Goal: Complete application form: Complete application form

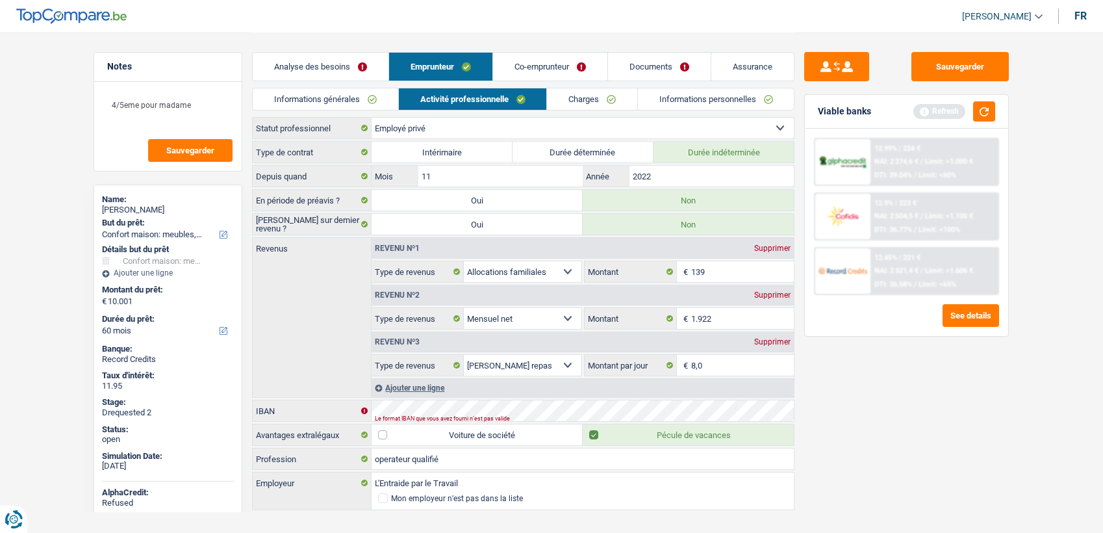
select select "household"
select select "60"
select select "privateEmployee"
select select "familyAllowances"
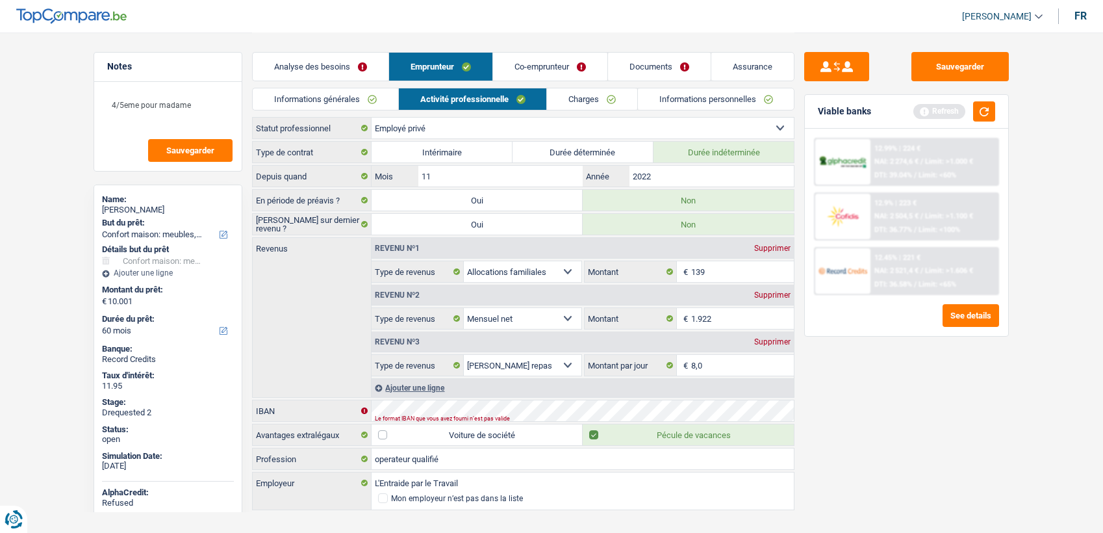
select select "netSalary"
select select "mealVouchers"
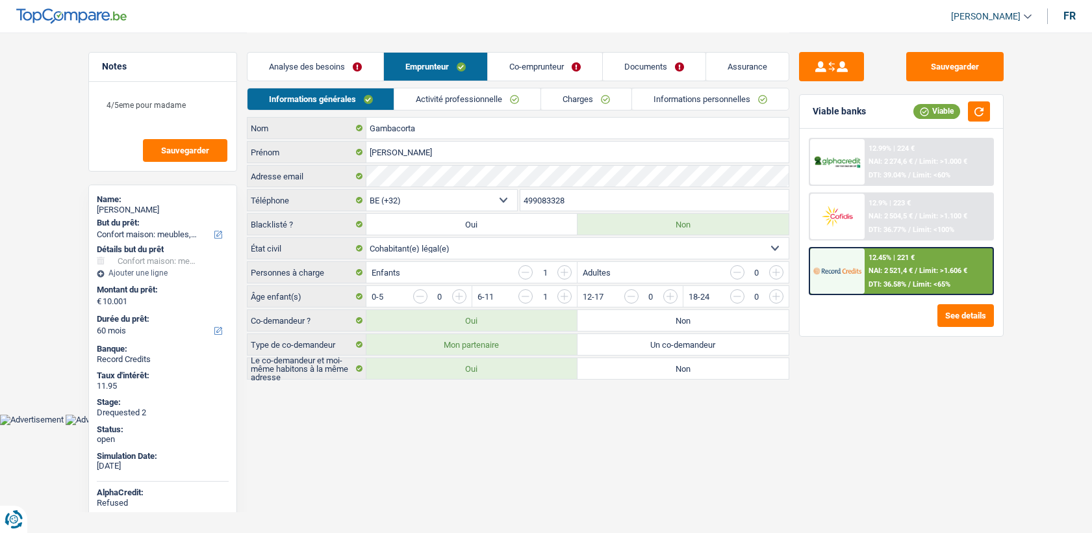
select select "household"
select select "60"
select select "32"
select select "cohabitation"
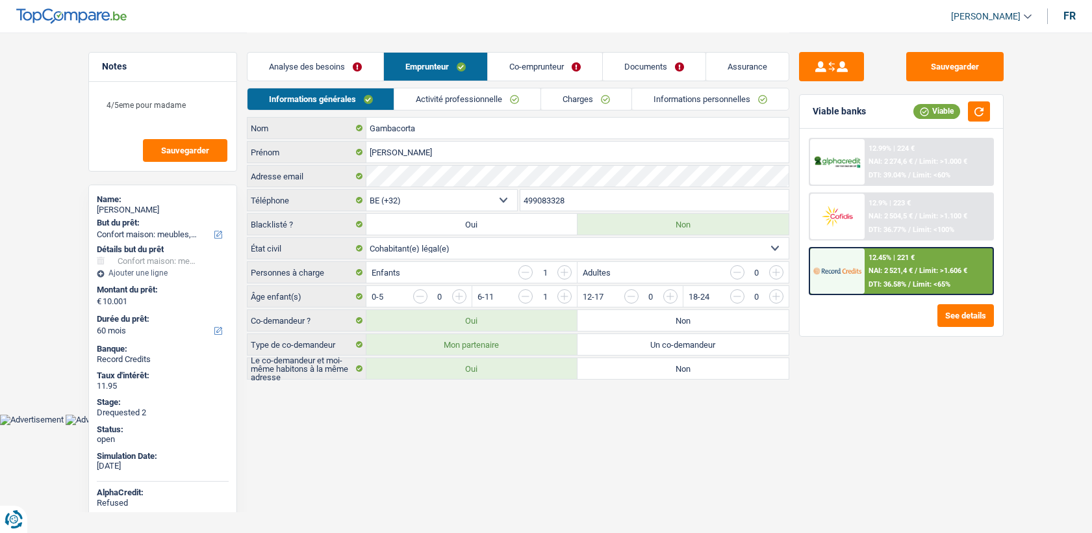
select select "privateEmployee"
select select "familyAllowances"
select select "netSalary"
select select "mealVouchers"
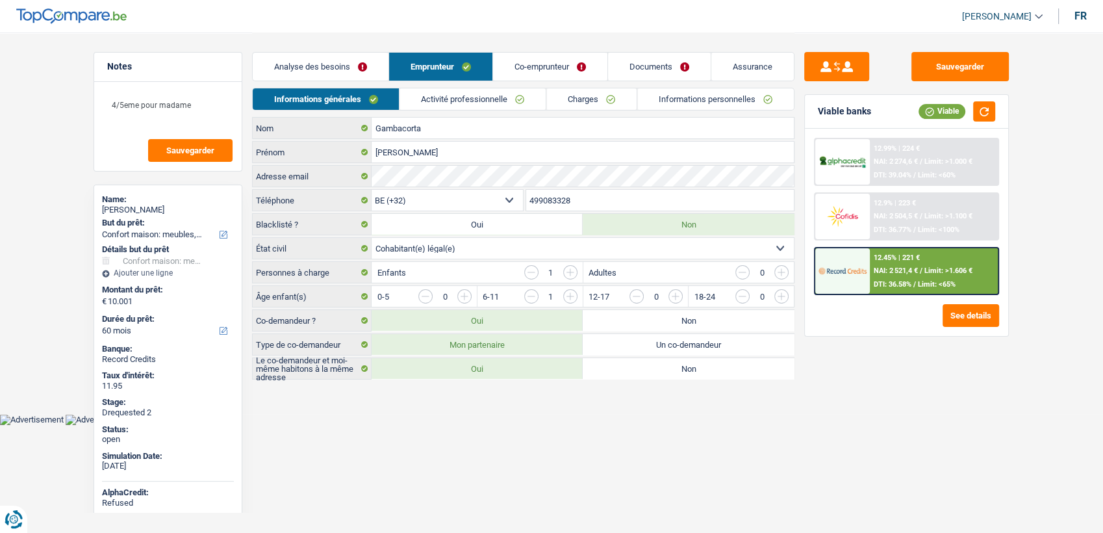
click at [442, 100] on link "Activité professionnelle" at bounding box center [473, 98] width 146 height 21
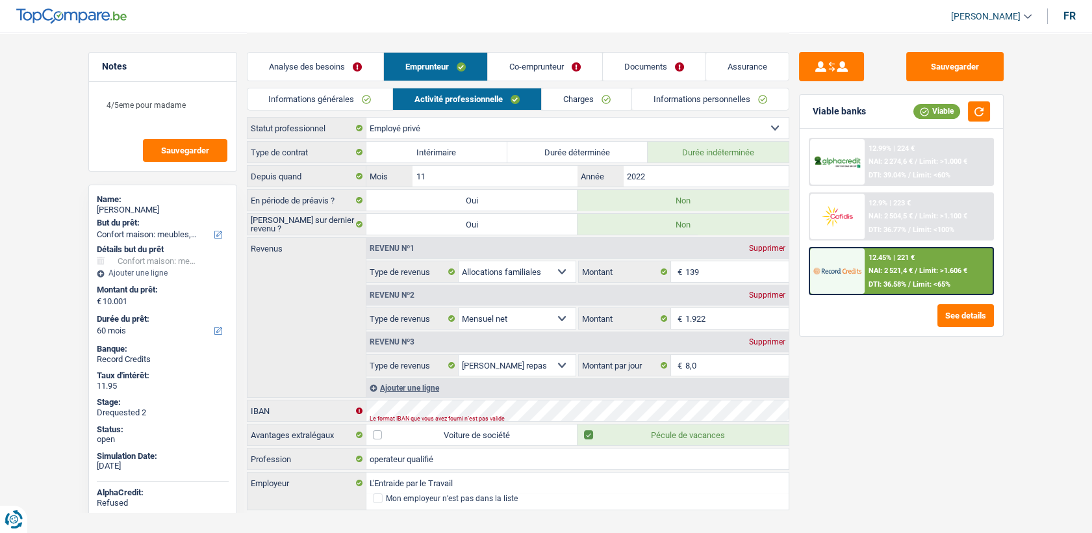
click at [540, 55] on link "Co-emprunteur" at bounding box center [545, 67] width 114 height 28
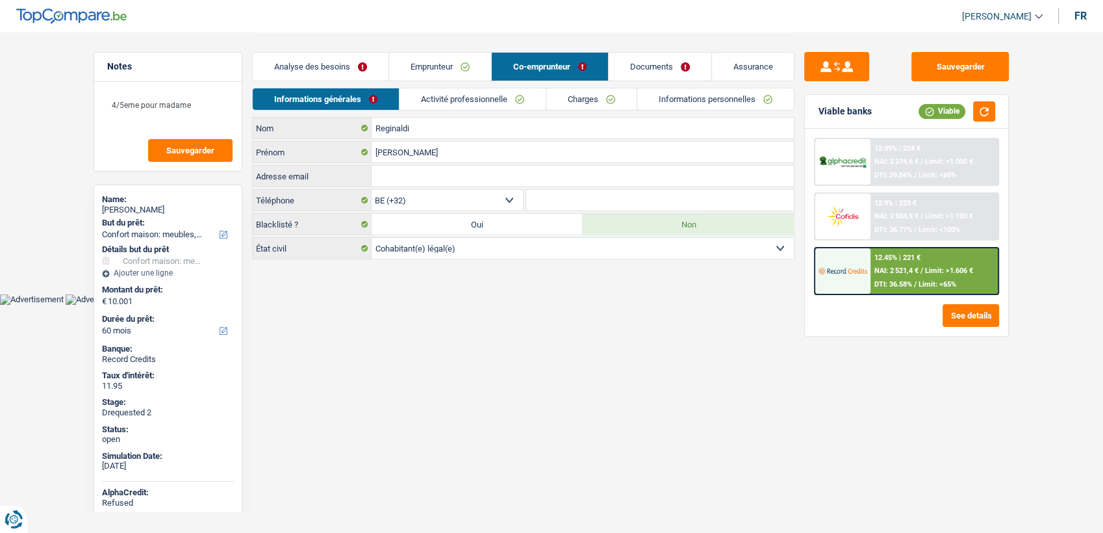
click at [487, 94] on link "Activité professionnelle" at bounding box center [472, 98] width 146 height 21
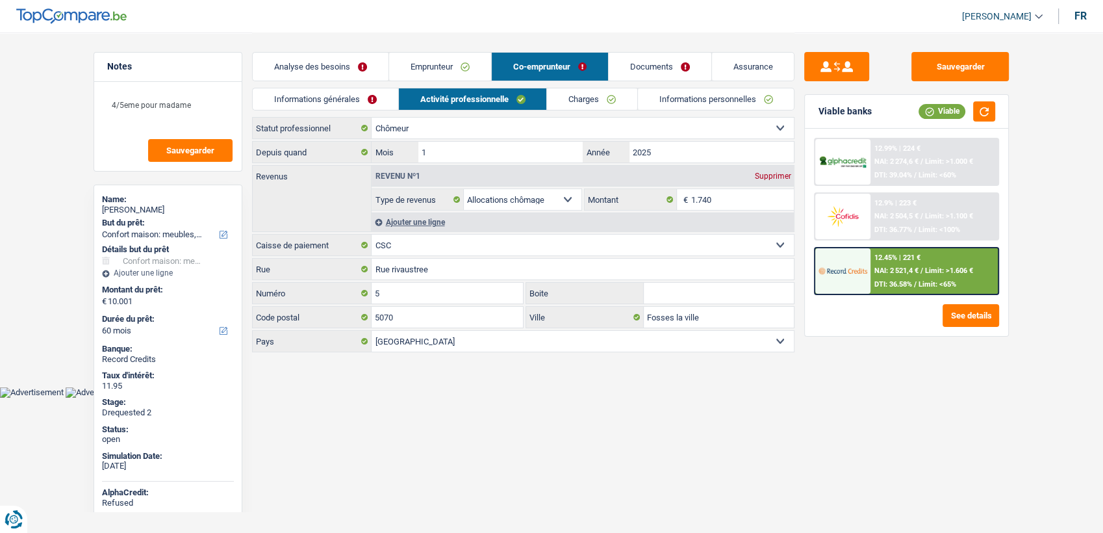
click at [462, 68] on link "Emprunteur" at bounding box center [440, 67] width 102 height 28
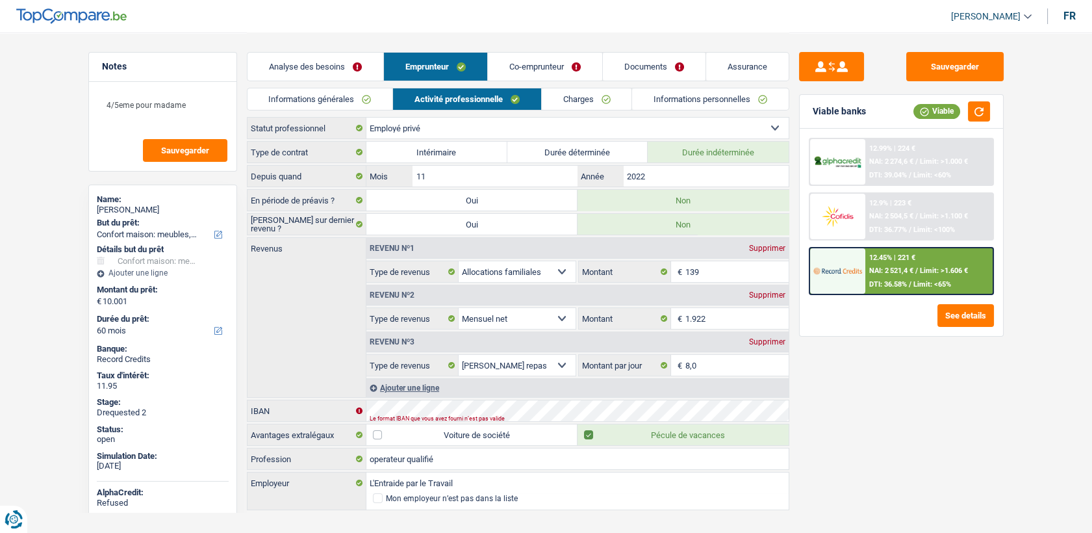
click at [540, 66] on link "Co-emprunteur" at bounding box center [545, 67] width 114 height 28
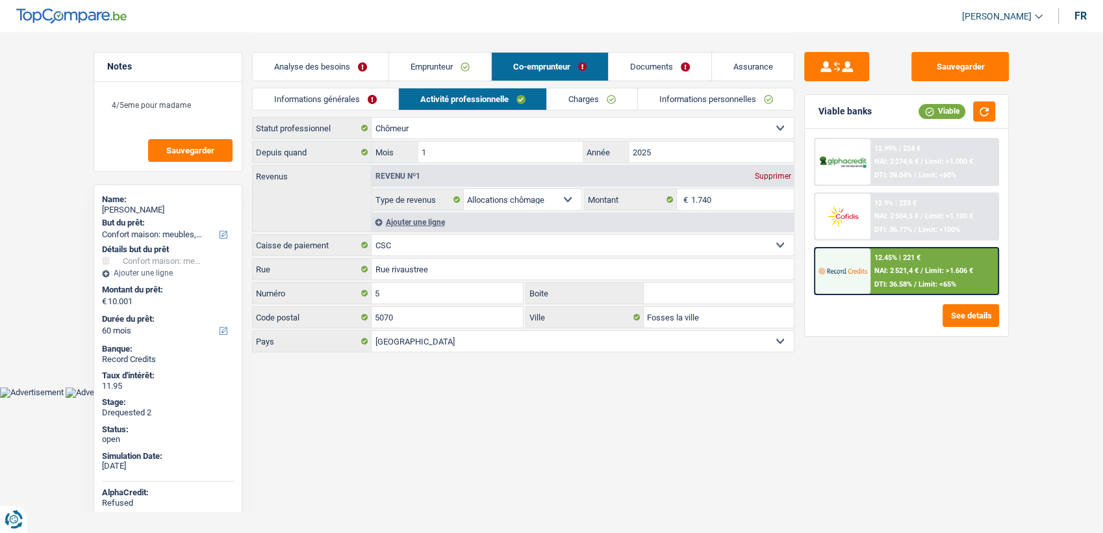
click at [512, 95] on link "Activité professionnelle" at bounding box center [473, 98] width 148 height 21
click at [360, 92] on link "Informations générales" at bounding box center [325, 98] width 145 height 21
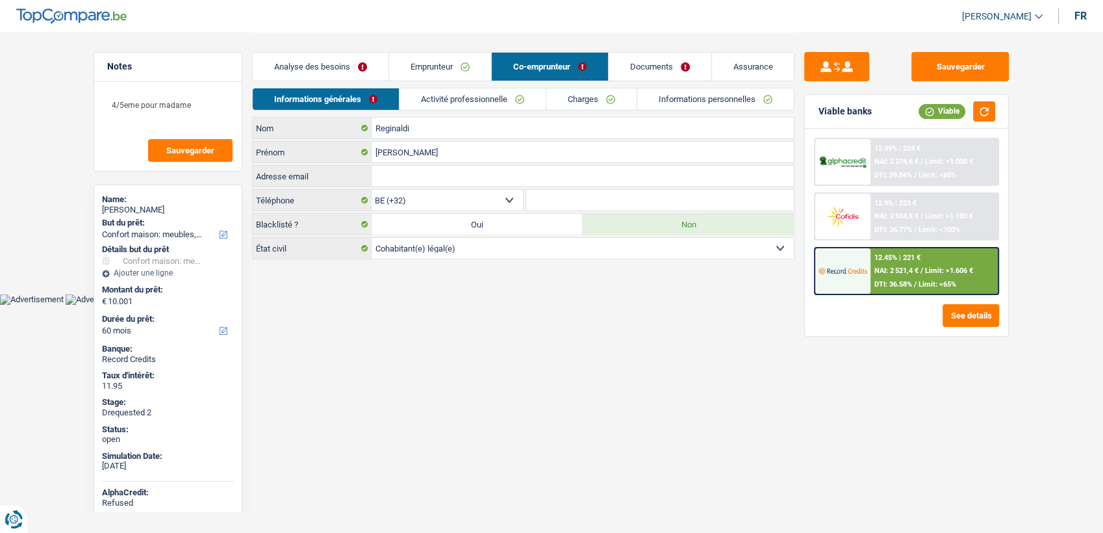
click at [663, 66] on link "Documents" at bounding box center [660, 67] width 103 height 28
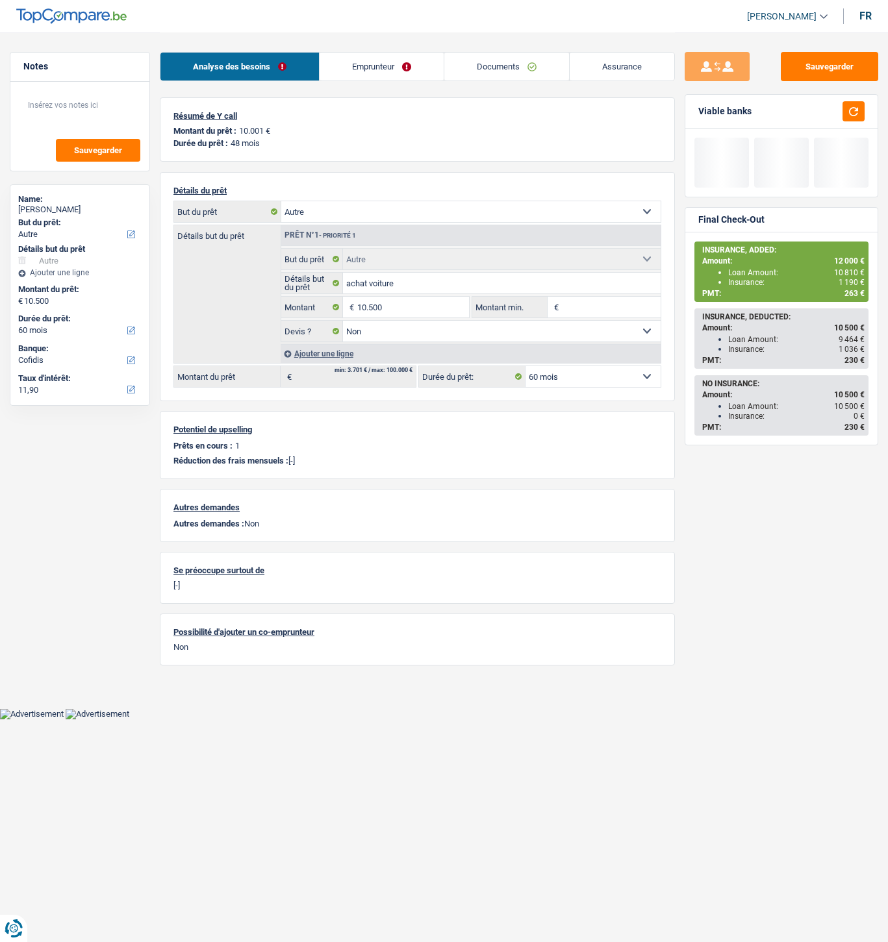
select select "other"
select select "60"
select select "cofidis"
select select "other"
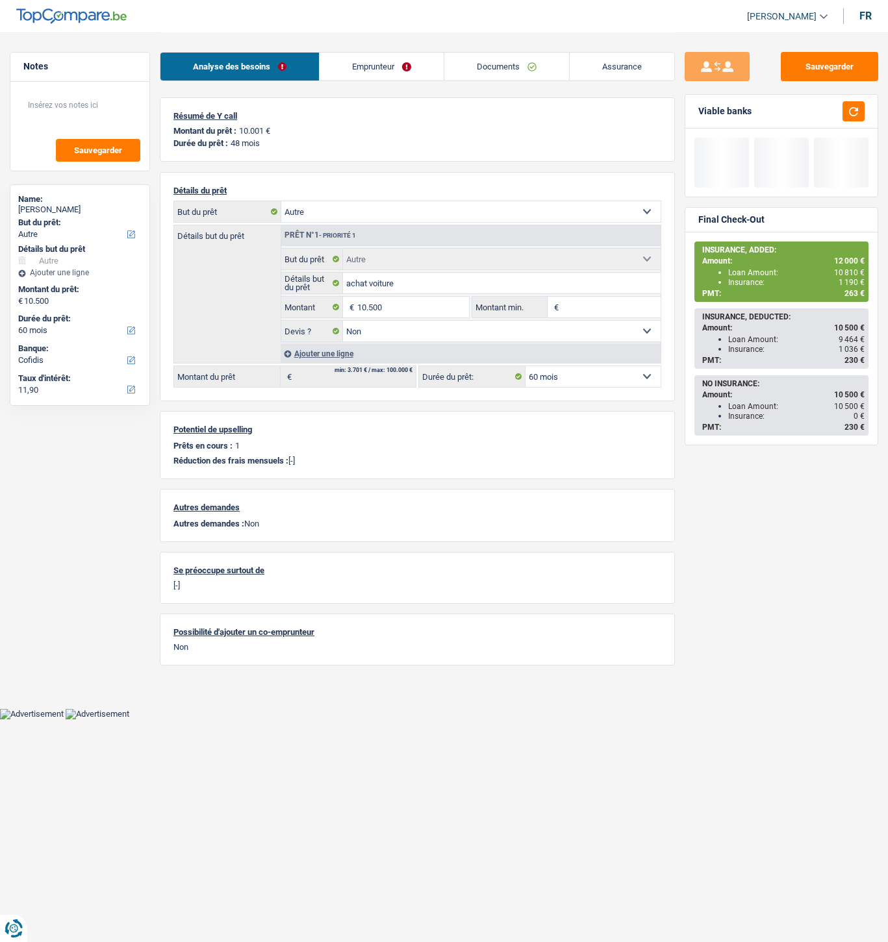
select select "other"
select select "false"
select select "60"
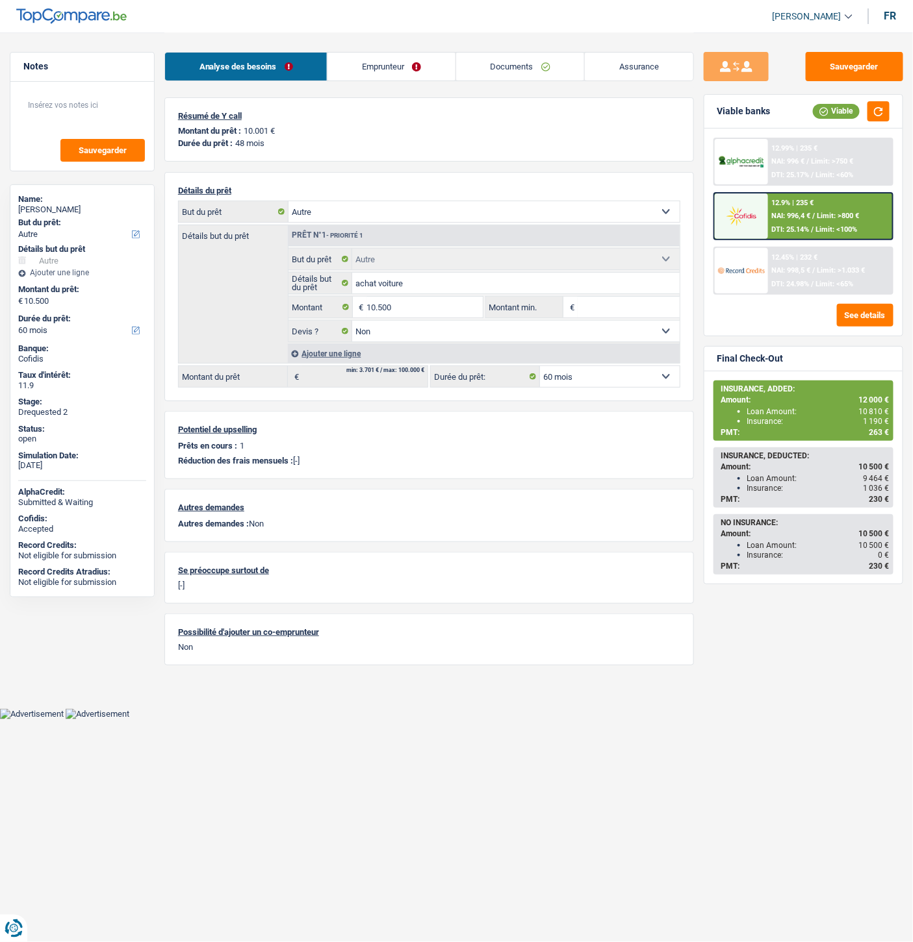
drag, startPoint x: 380, startPoint y: 62, endPoint x: 387, endPoint y: 62, distance: 7.1
click at [380, 62] on link "Emprunteur" at bounding box center [390, 67] width 127 height 28
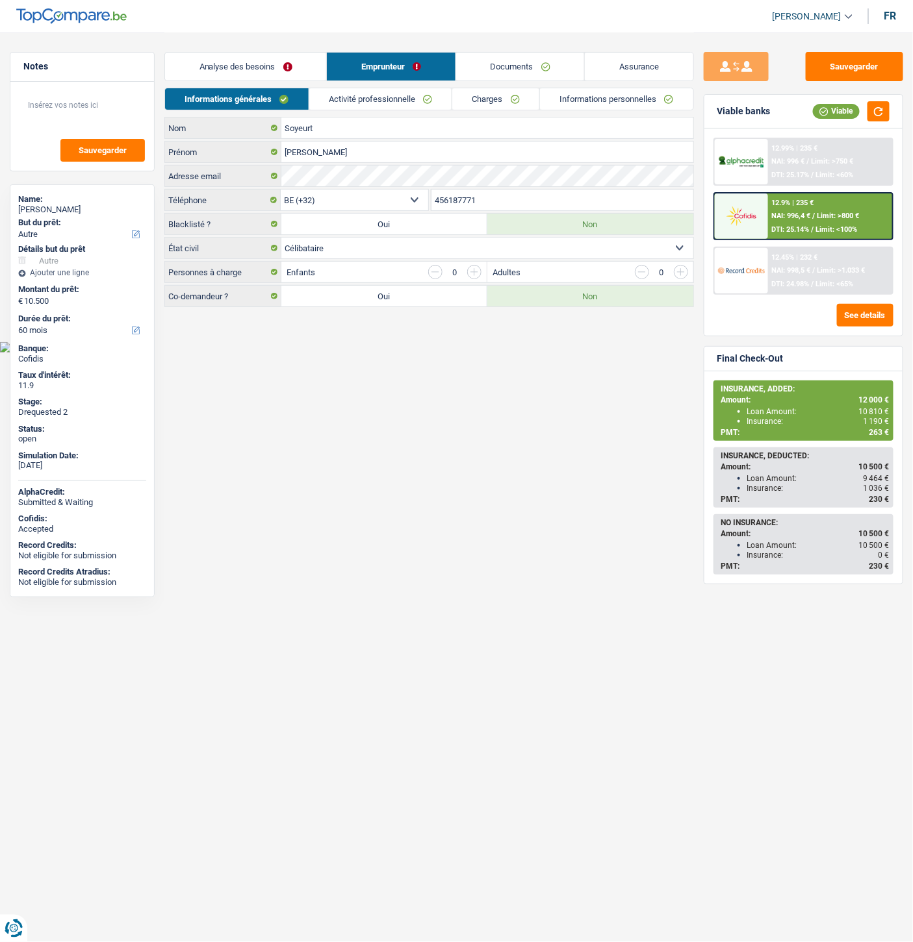
click at [635, 94] on link "Informations personnelles" at bounding box center [616, 98] width 153 height 21
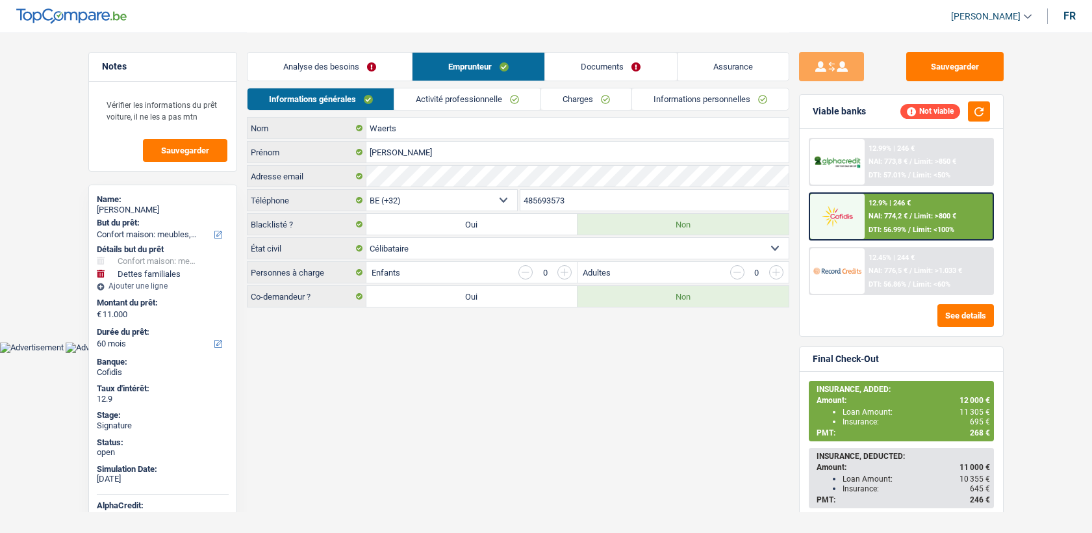
select select "household"
select select "familyDebt"
select select "60"
select select "32"
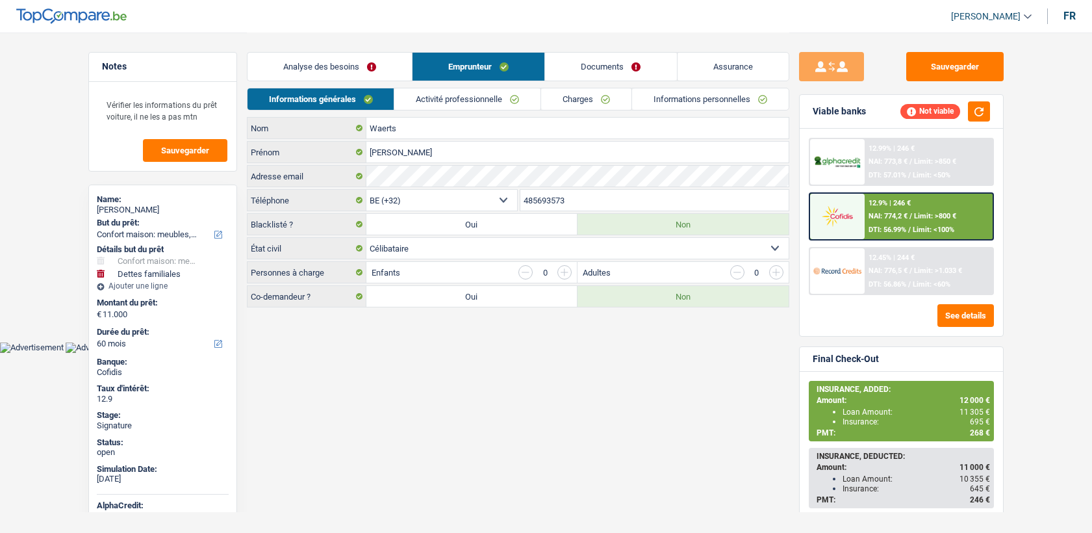
select select "single"
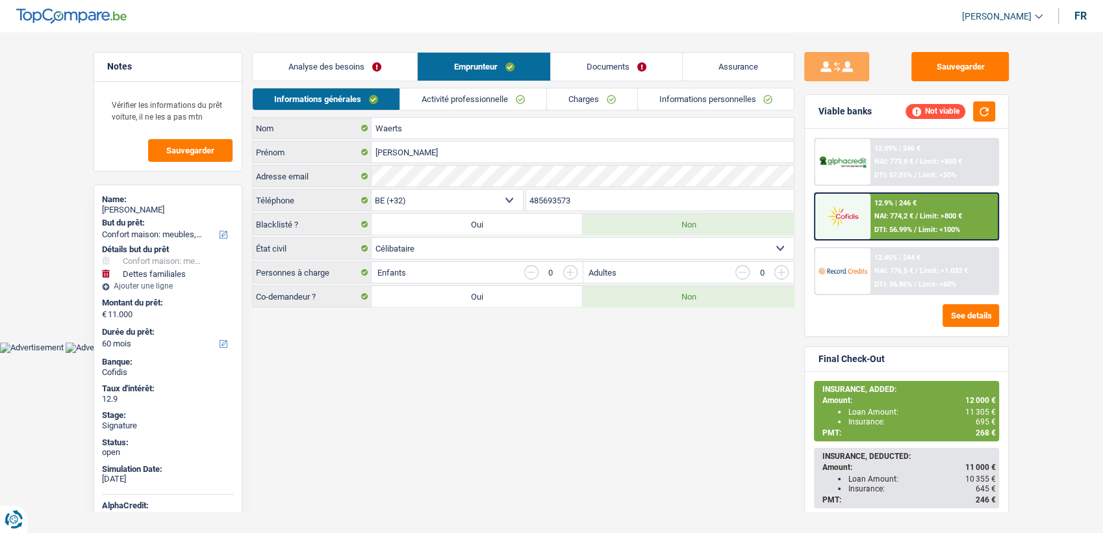
click at [684, 96] on link "Informations personnelles" at bounding box center [716, 98] width 157 height 21
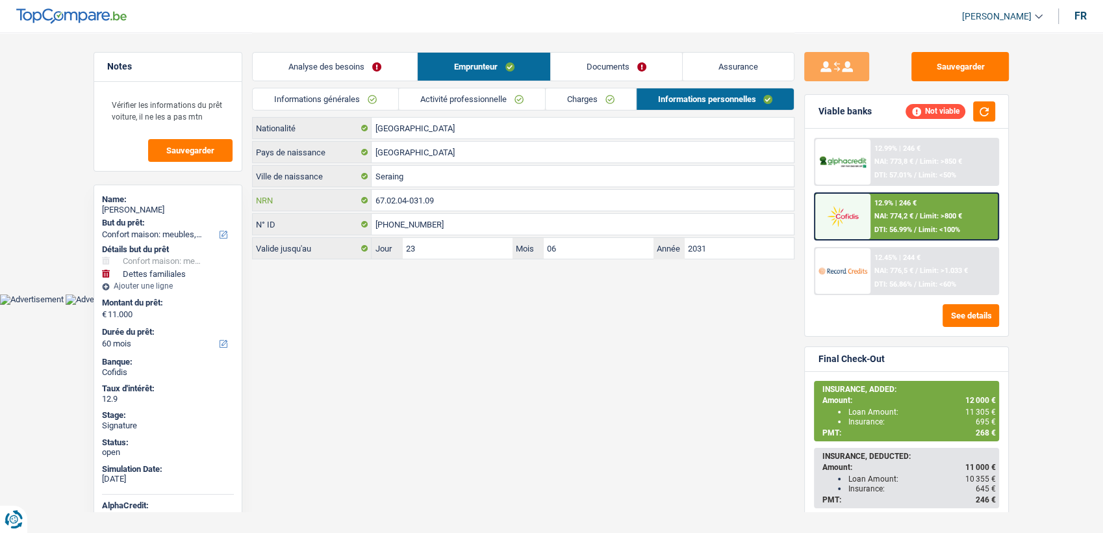
click at [461, 200] on input "67.02.04-031.09" at bounding box center [583, 200] width 422 height 21
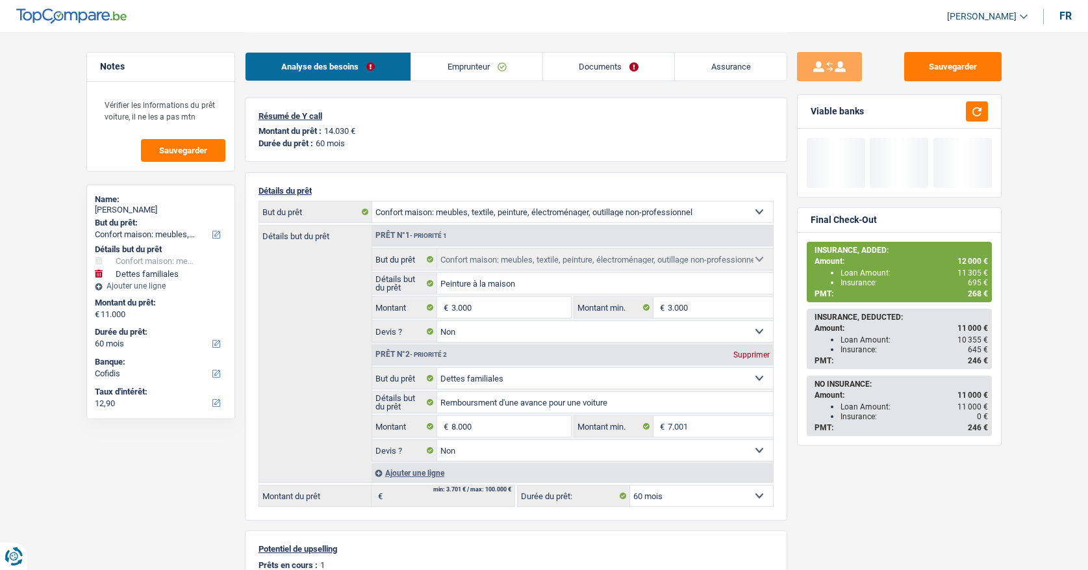
select select "household"
select select "familyDebt"
select select "60"
select select "32"
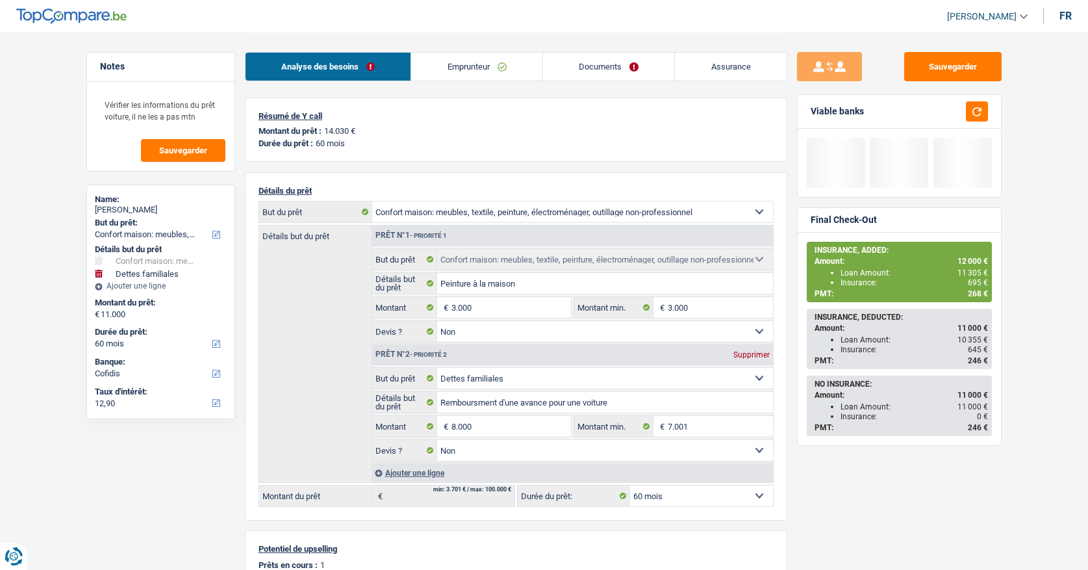
select select "single"
select select "rents"
select select "BE"
select select "carLoan"
select select "48"
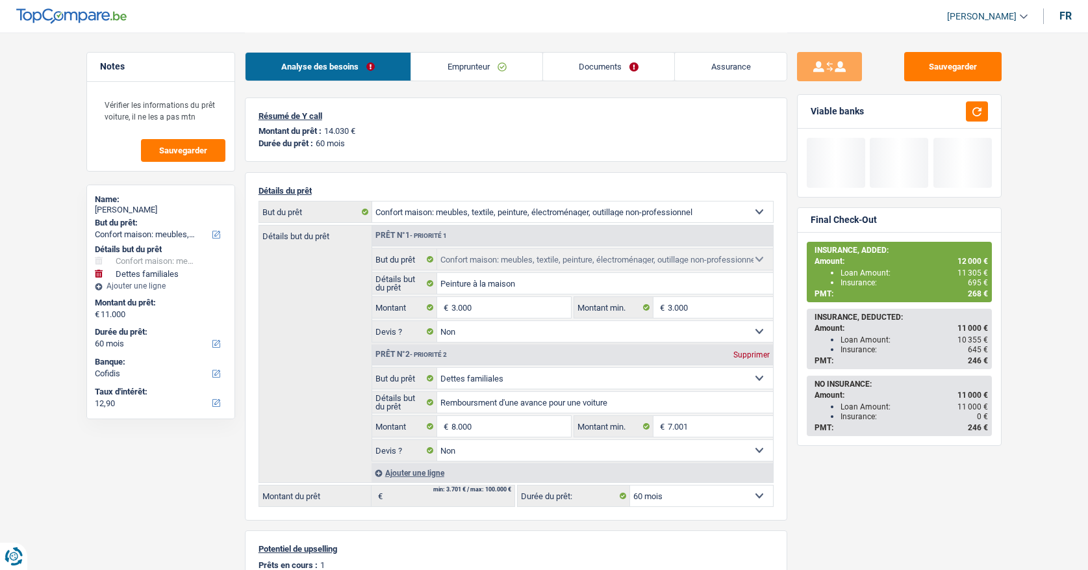
click at [447, 70] on link "Emprunteur" at bounding box center [476, 67] width 131 height 28
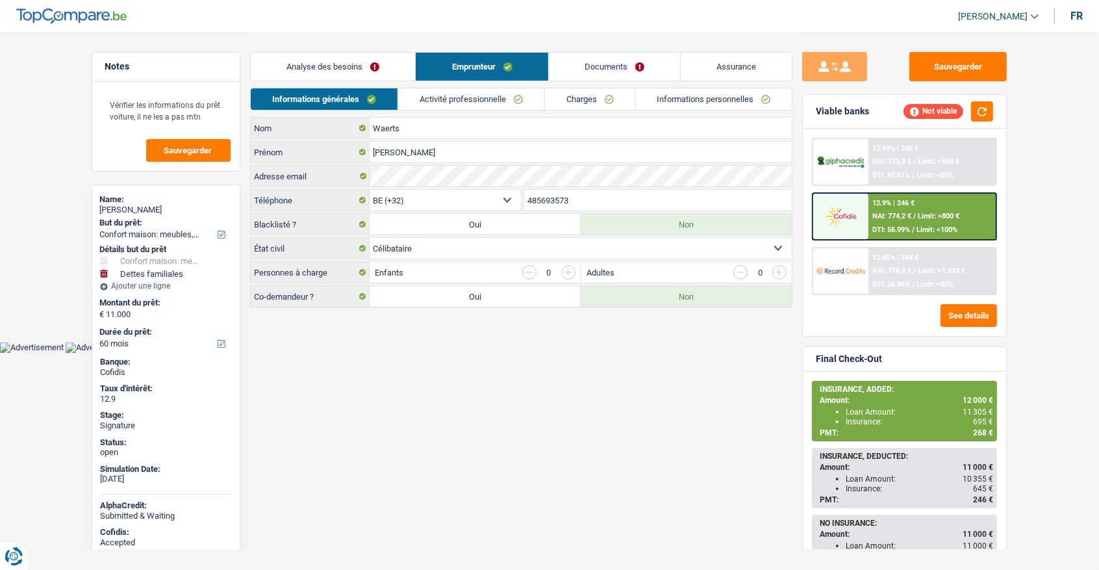
click at [501, 92] on link "Activité professionnelle" at bounding box center [471, 98] width 146 height 21
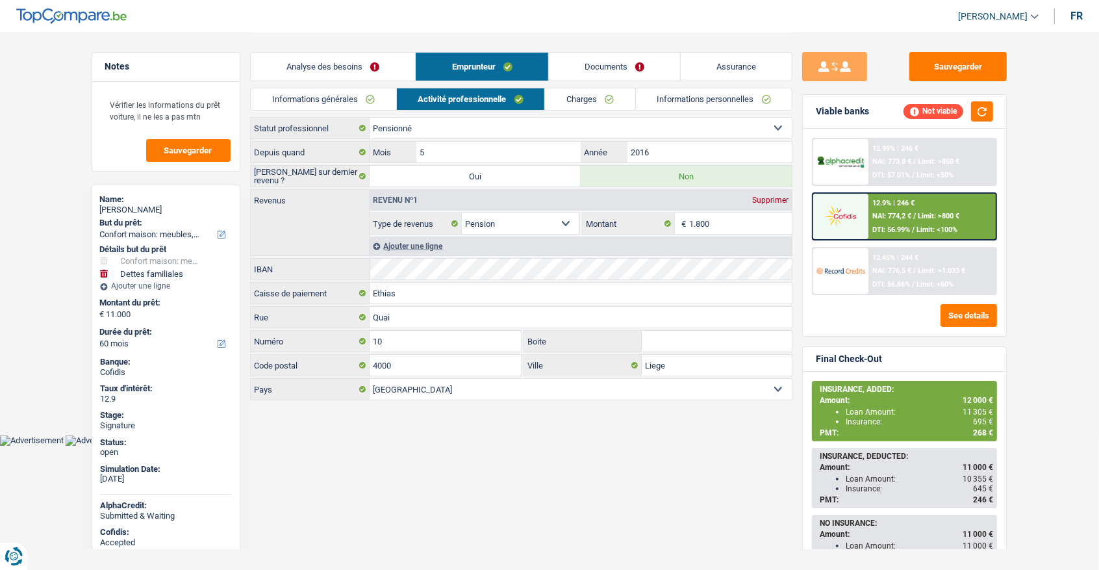
click at [643, 93] on link "Informations personnelles" at bounding box center [714, 98] width 157 height 21
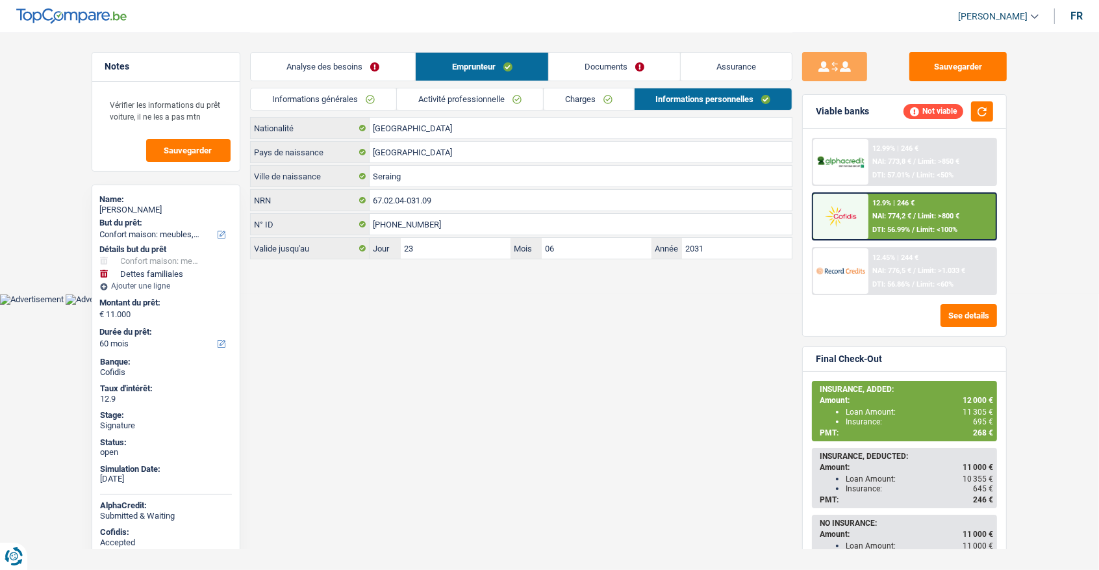
click at [601, 88] on link "Charges" at bounding box center [589, 98] width 90 height 21
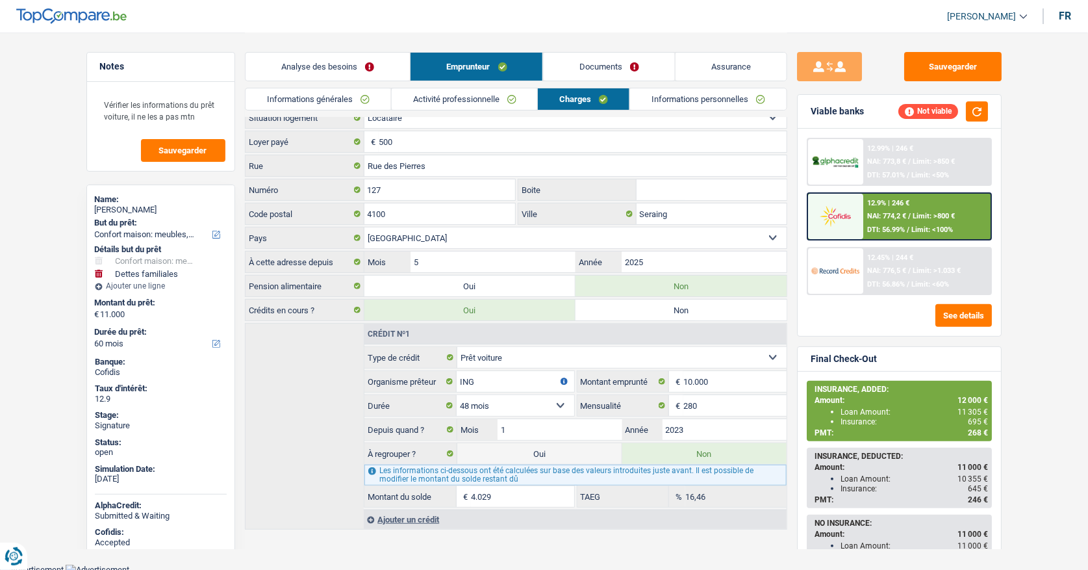
scroll to position [16, 0]
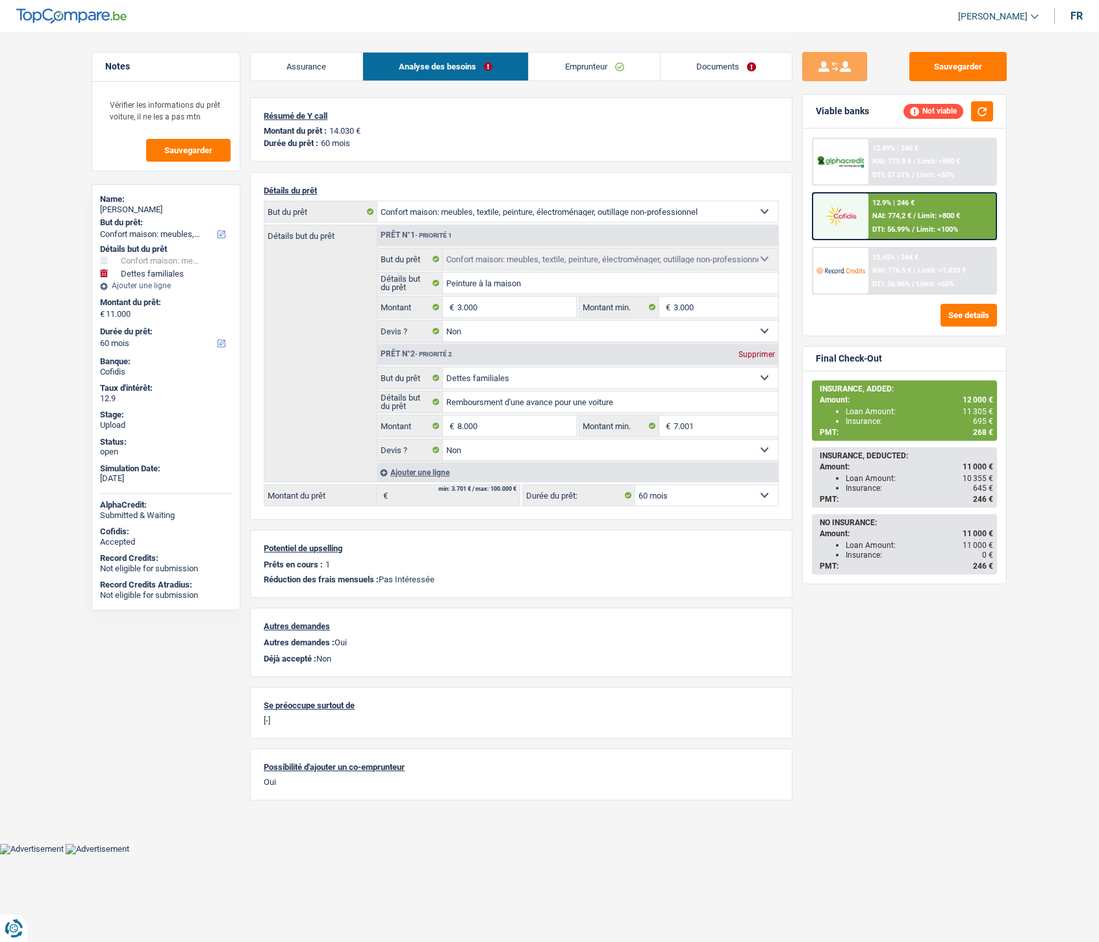
select select "household"
select select "familyDebt"
select select "60"
select select "household"
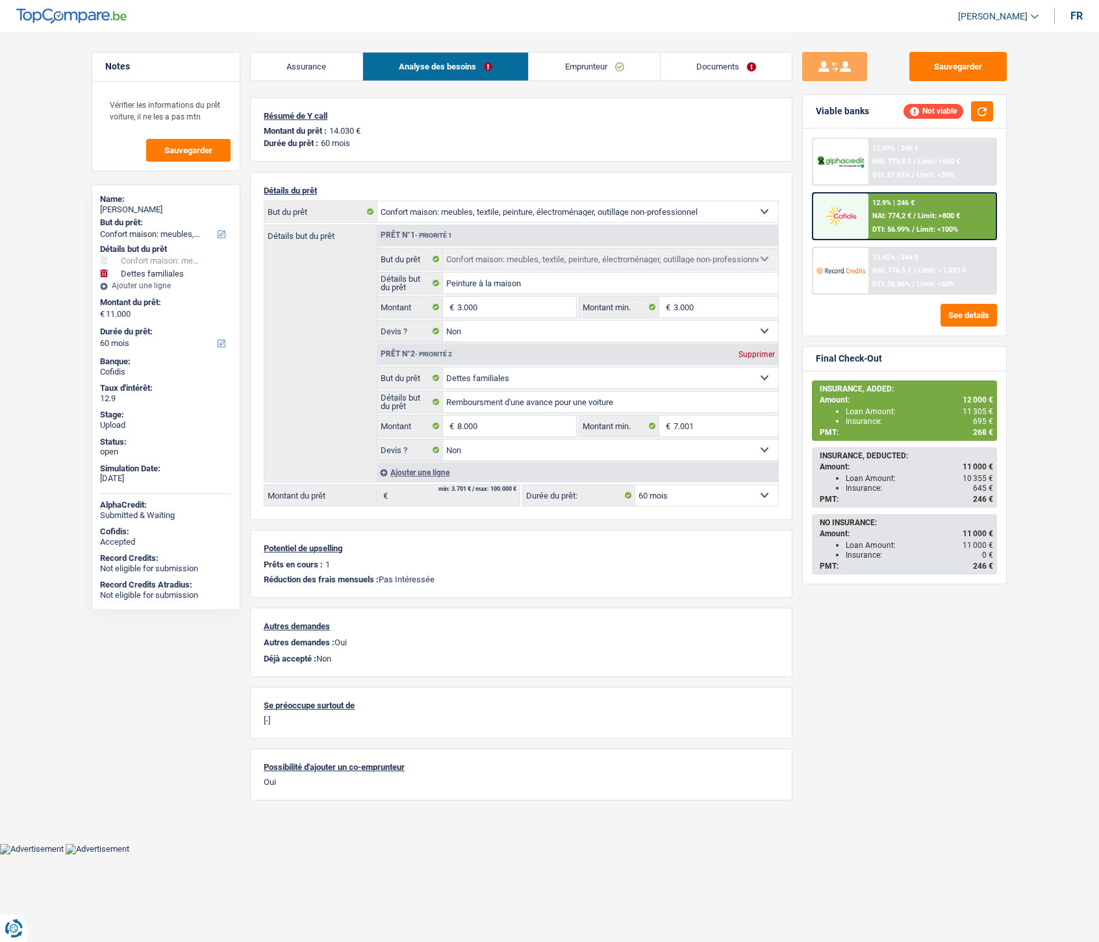
select select "household"
select select "false"
select select "familyDebt"
select select "false"
select select "60"
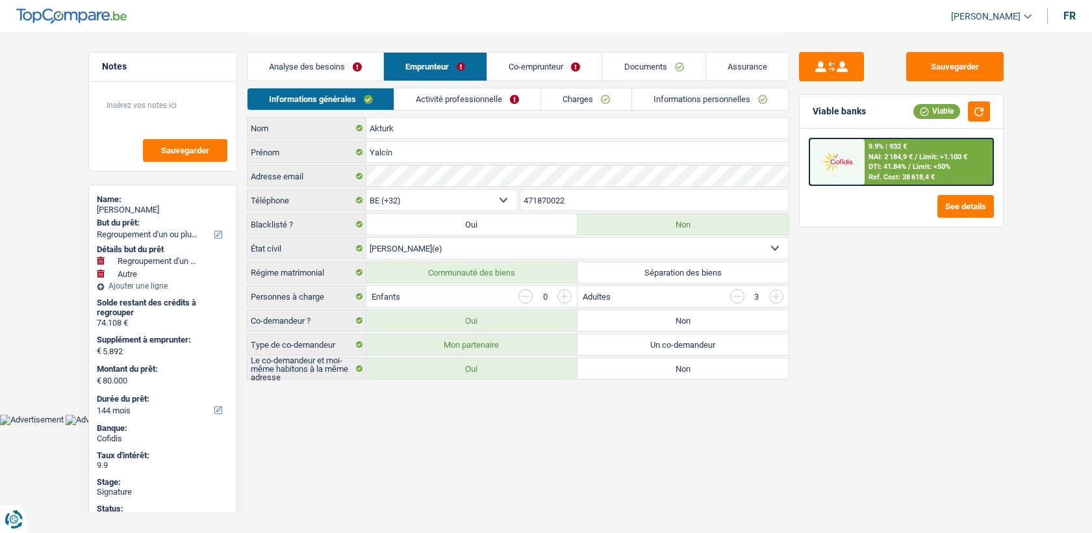
select select "refinancing"
select select "other"
select select "144"
select select "32"
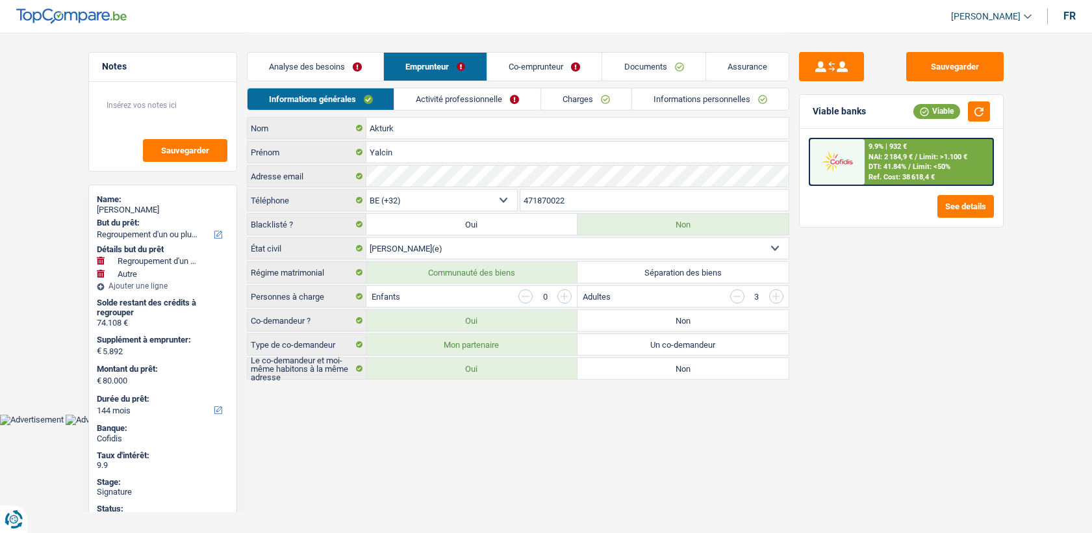
select select "married"
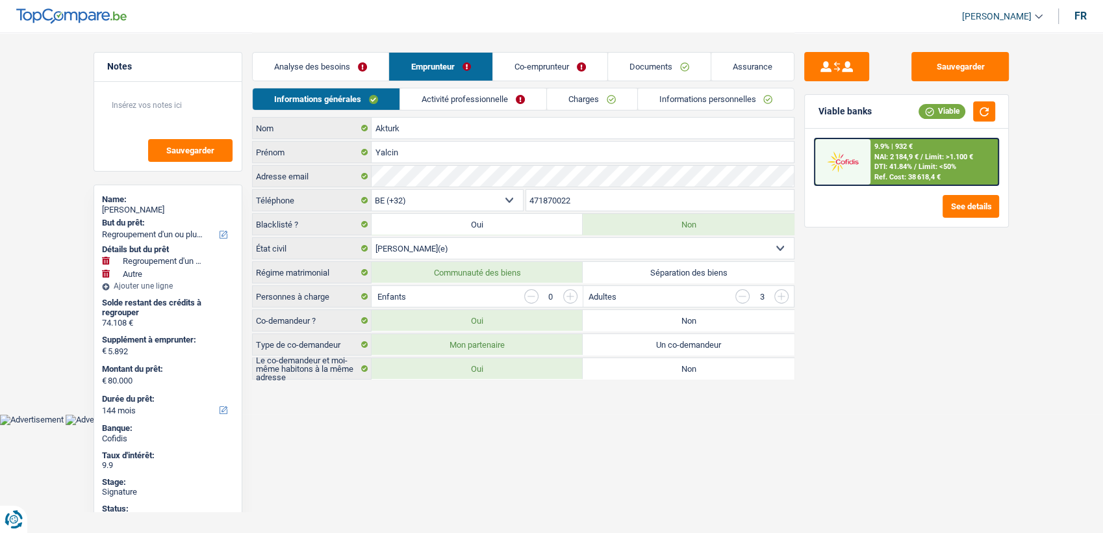
click at [474, 90] on link "Activité professionnelle" at bounding box center [473, 98] width 146 height 21
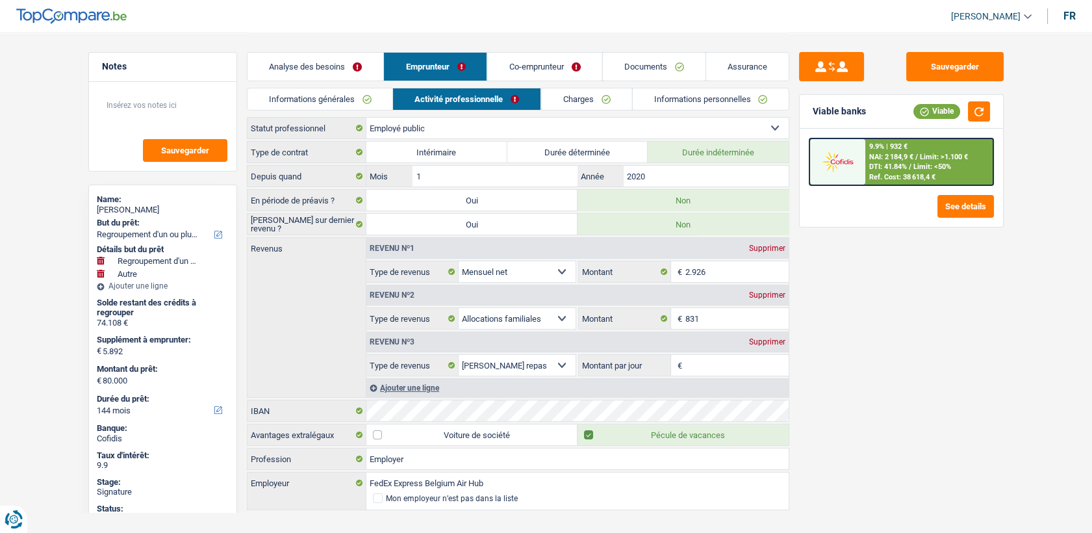
click at [591, 97] on link "Charges" at bounding box center [586, 98] width 90 height 21
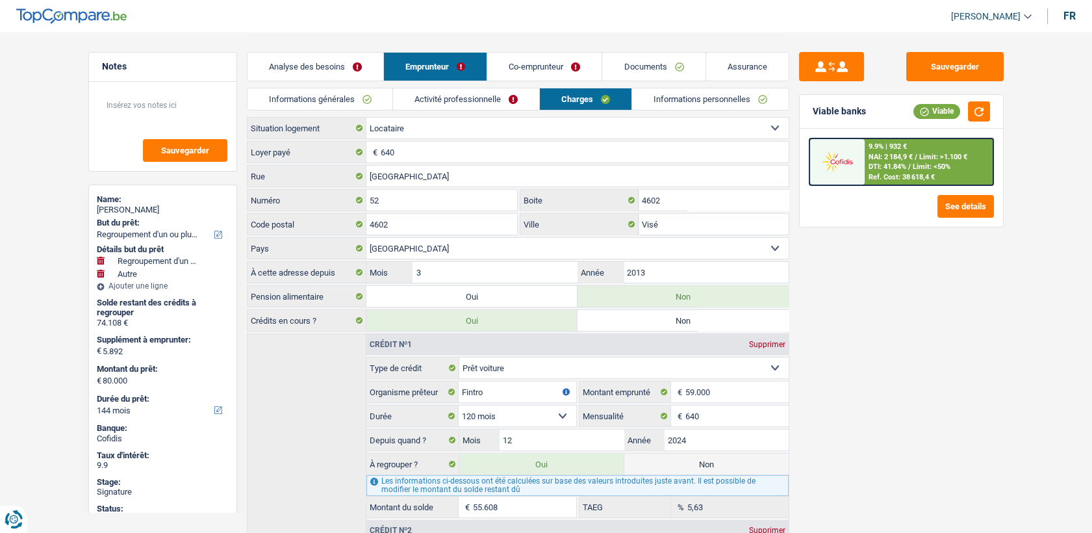
click at [577, 70] on link "Co-emprunteur" at bounding box center [544, 67] width 114 height 28
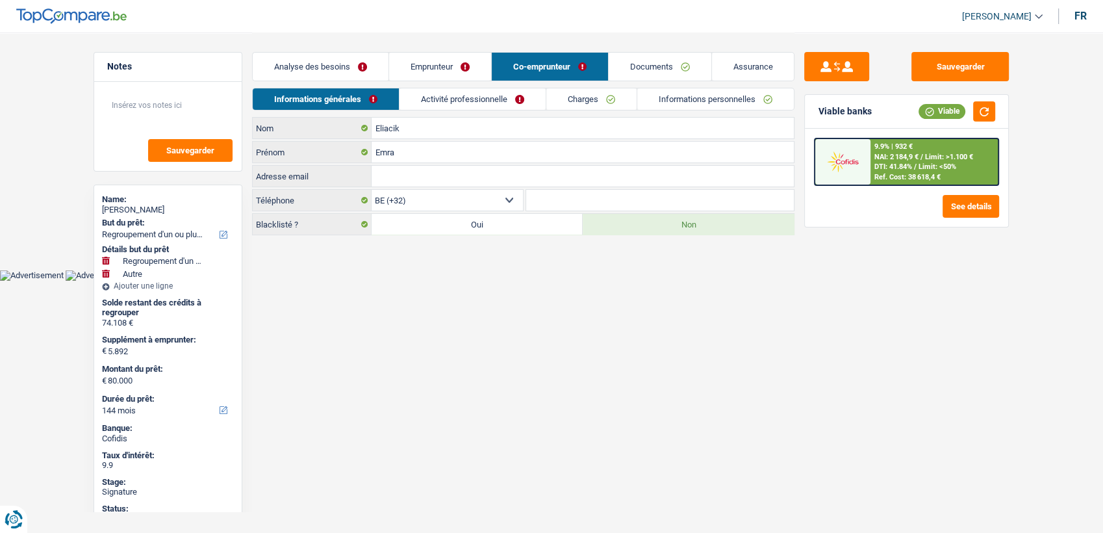
click at [579, 101] on link "Charges" at bounding box center [591, 98] width 90 height 21
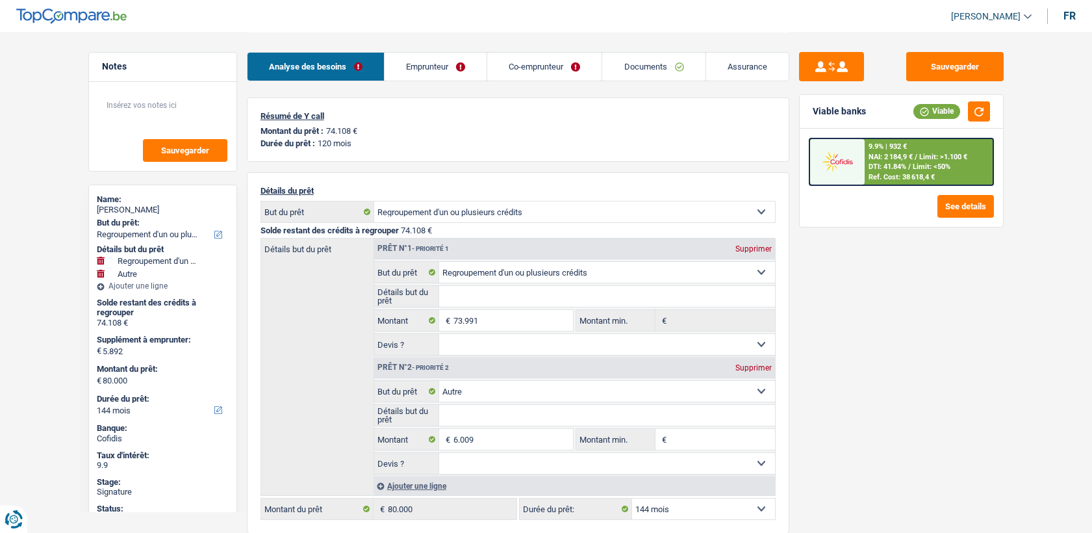
select select "refinancing"
select select "other"
select select "144"
select select "refinancing"
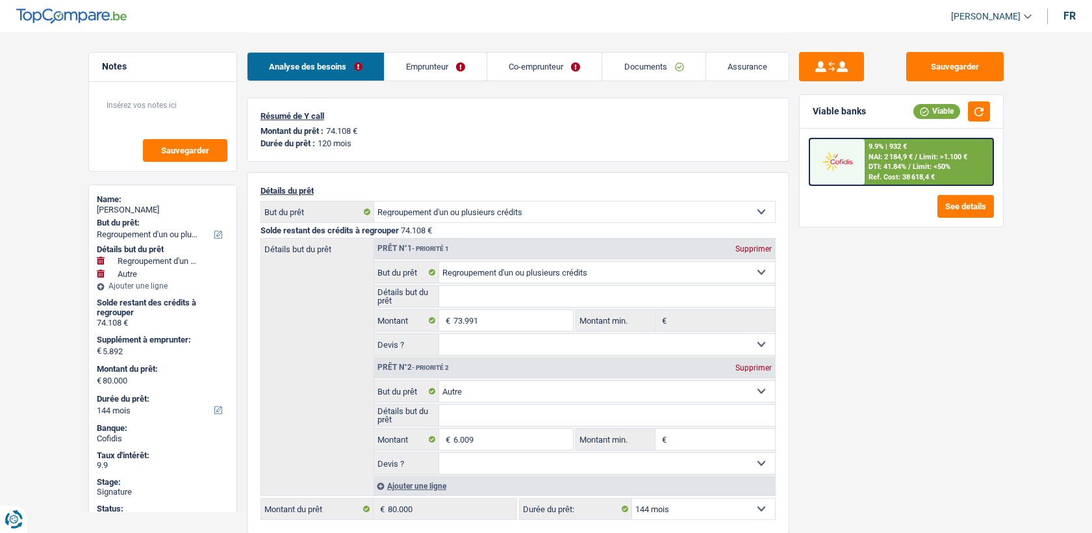
select select "refinancing"
select select "other"
select select "144"
select select "applicant"
click at [642, 57] on link "Documents" at bounding box center [653, 67] width 103 height 28
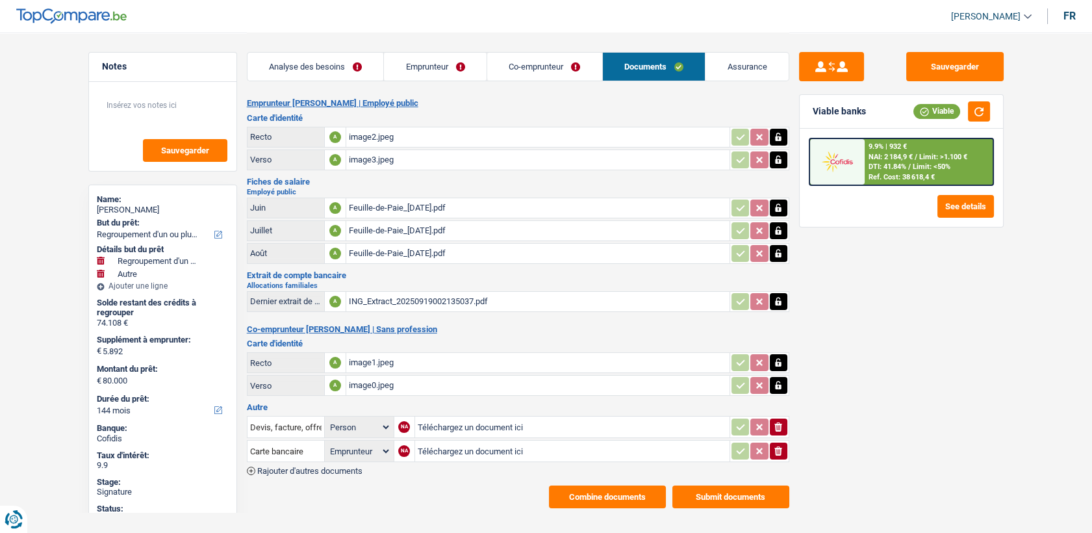
click at [376, 137] on div "image2.jpeg" at bounding box center [538, 136] width 378 height 19
click at [423, 69] on link "Emprunteur" at bounding box center [435, 67] width 103 height 28
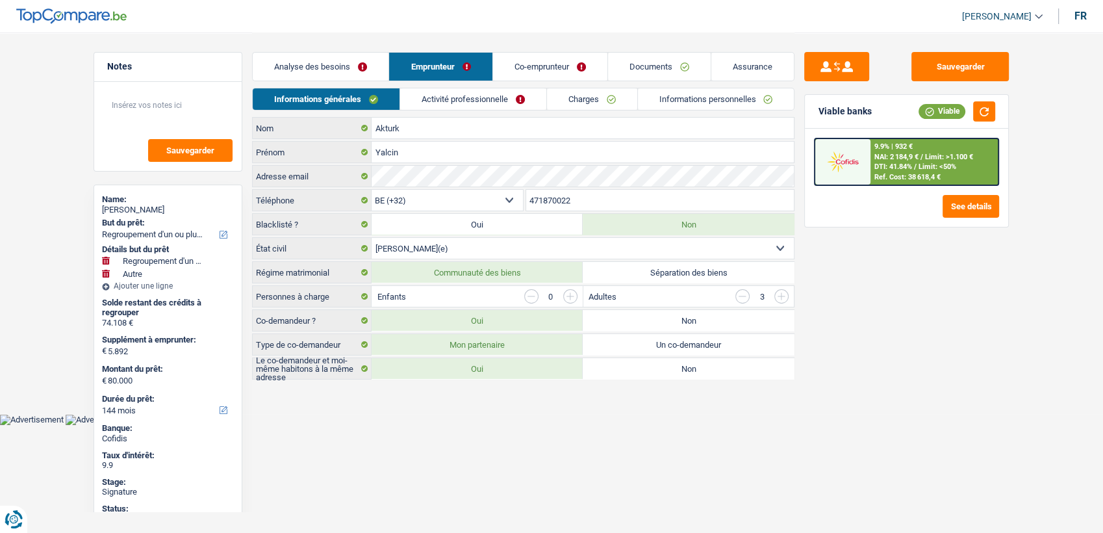
click at [436, 94] on link "Activité professionnelle" at bounding box center [473, 98] width 146 height 21
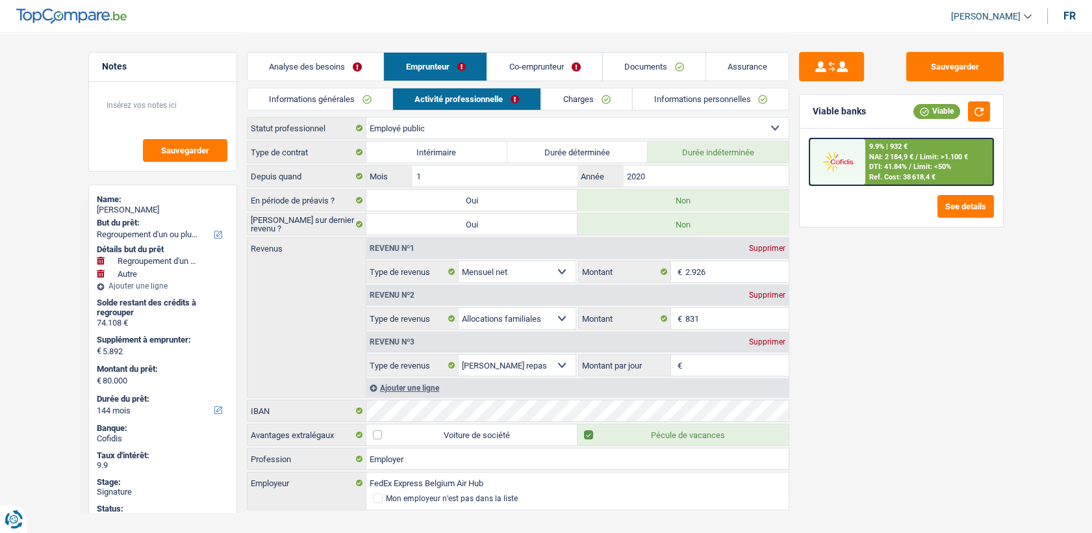
click at [355, 96] on link "Informations générales" at bounding box center [319, 98] width 145 height 21
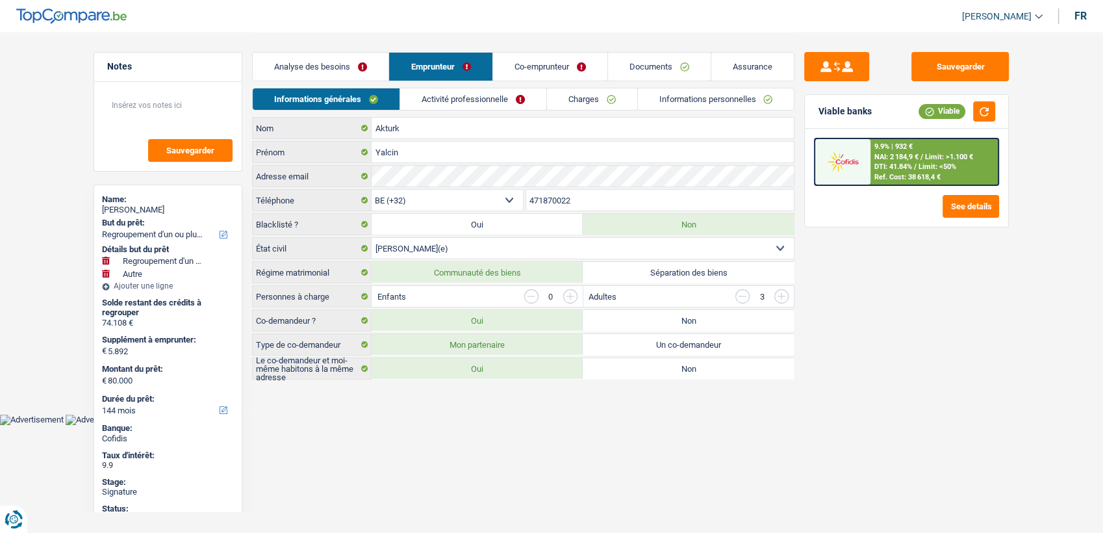
click at [573, 58] on link "Co-emprunteur" at bounding box center [550, 67] width 114 height 28
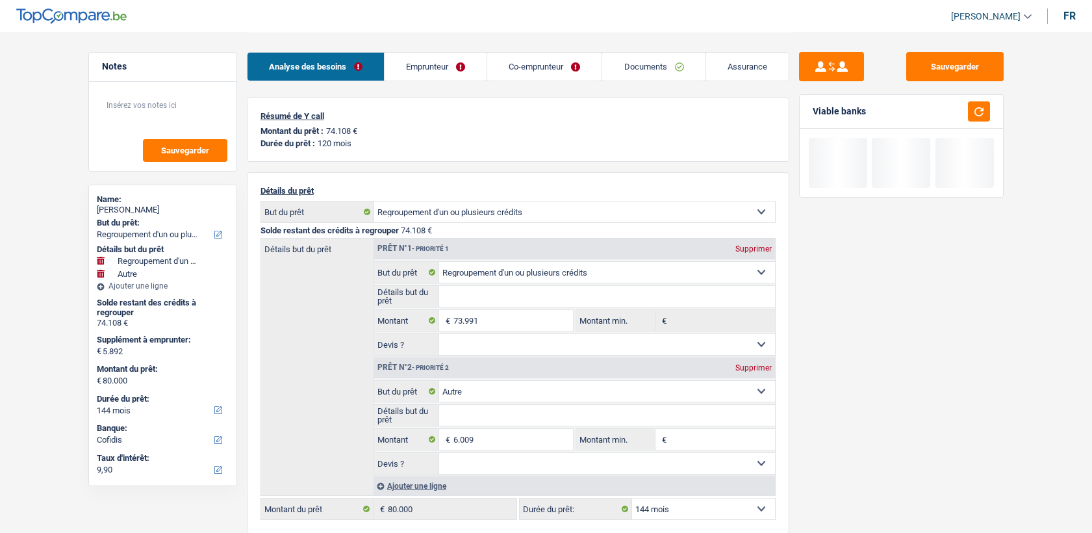
select select "refinancing"
select select "other"
select select "144"
select select "cofidis"
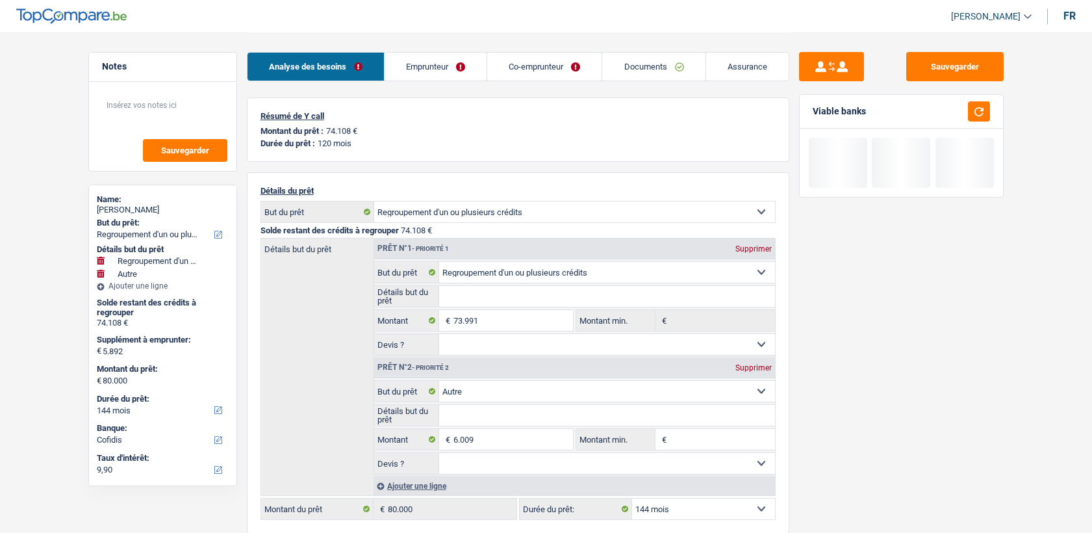
select select "refinancing"
select select "other"
select select "144"
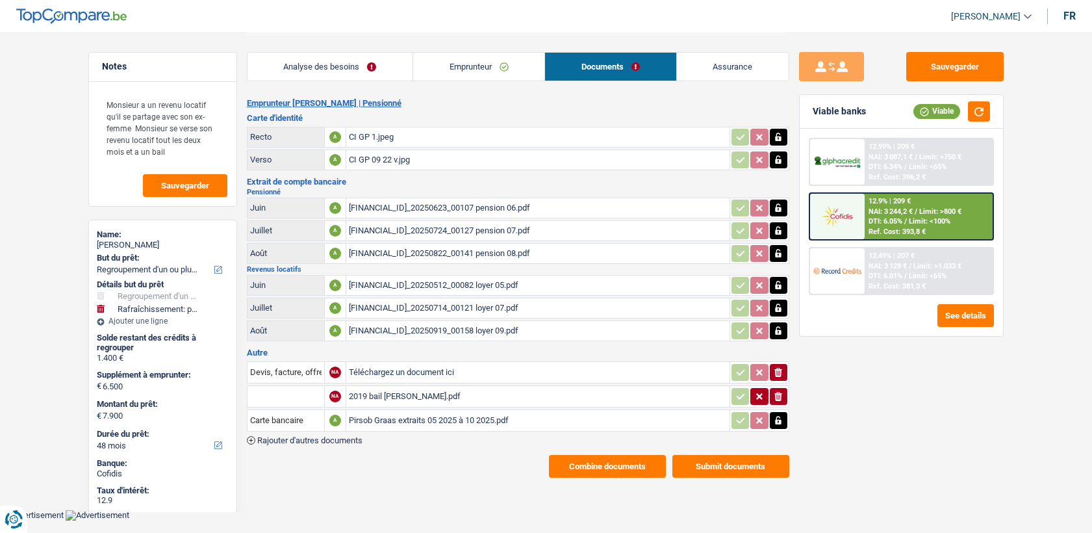
select select "refinancing"
select select "houseOrGarden"
select select "48"
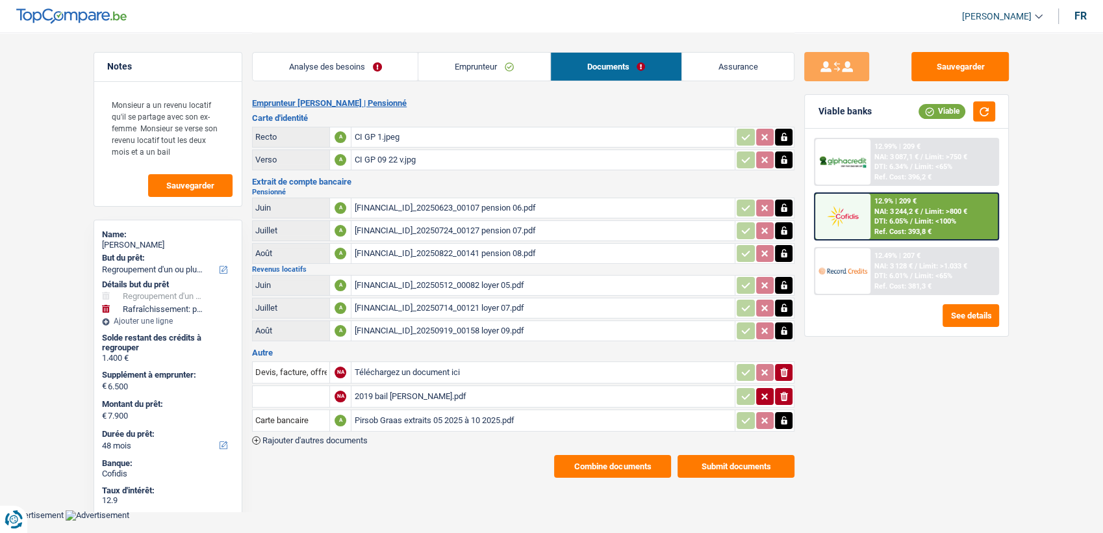
click at [404, 200] on div "[FINANCIAL_ID]_20250623_00107 pension 06.pdf" at bounding box center [543, 207] width 378 height 19
click at [398, 414] on div "Pirsob Graas extraits 05 2025 à 10 2025.pdf" at bounding box center [543, 420] width 378 height 19
click at [410, 392] on div "2019 bail [PERSON_NAME].pdf" at bounding box center [543, 395] width 378 height 19
click at [438, 325] on div "[FINANCIAL_ID]_20250919_00158 loyer 09.pdf" at bounding box center [543, 330] width 378 height 19
click at [444, 306] on div "[FINANCIAL_ID]_20250714_00121 loyer 07.pdf" at bounding box center [543, 307] width 378 height 19
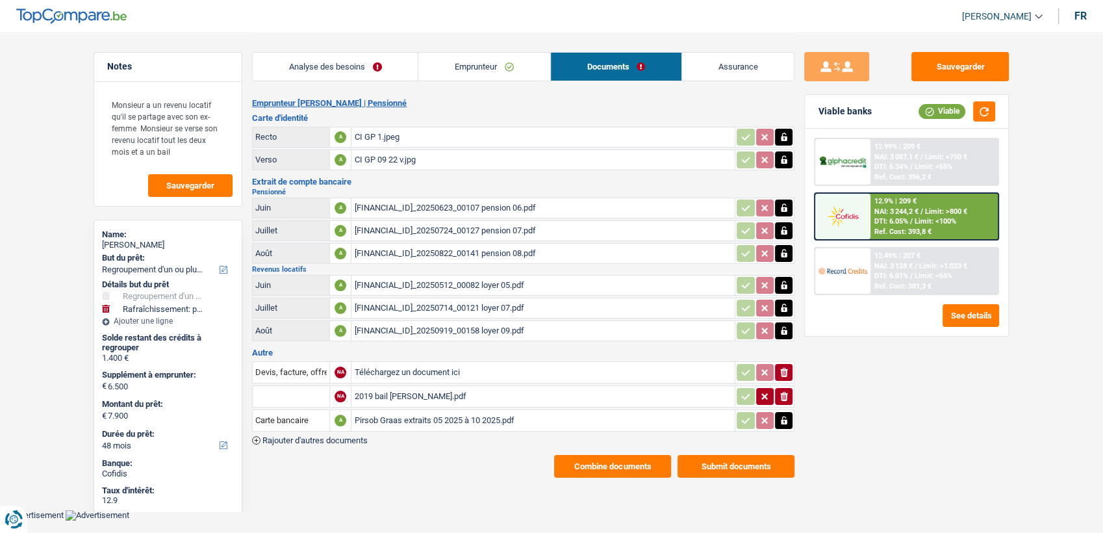
click at [530, 321] on div "[FINANCIAL_ID]_20250919_00158 loyer 09.pdf" at bounding box center [543, 330] width 378 height 19
click at [412, 277] on div "[FINANCIAL_ID]_20250512_00082 loyer 05.pdf" at bounding box center [543, 284] width 378 height 19
click at [459, 328] on div "BE45063647034289_20250919_00158 loyer 09.pdf" at bounding box center [543, 330] width 378 height 19
click at [404, 392] on div "2019 bail Tania Lysieve.pdf" at bounding box center [543, 395] width 378 height 19
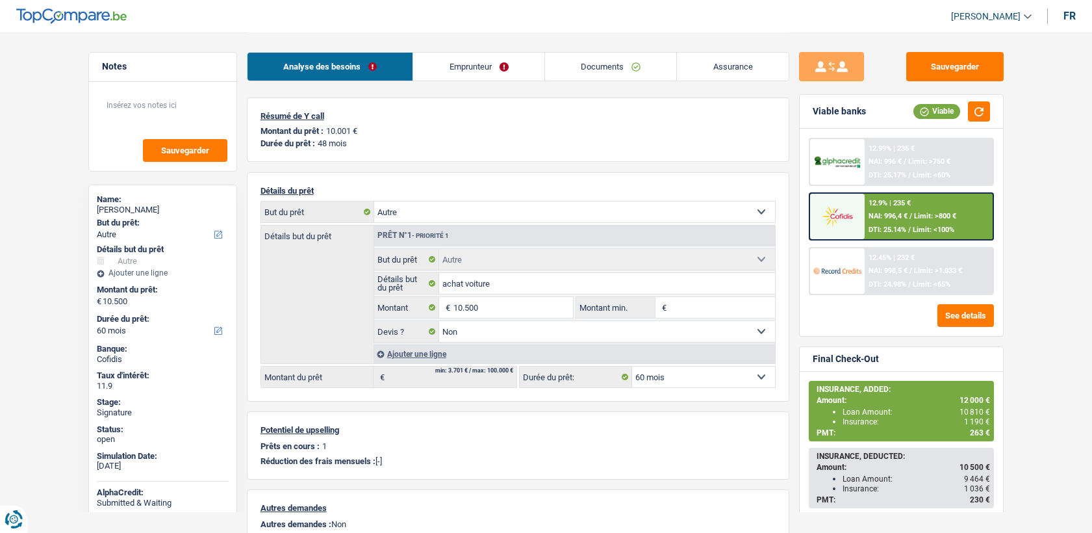
select select "other"
select select "60"
select select "other"
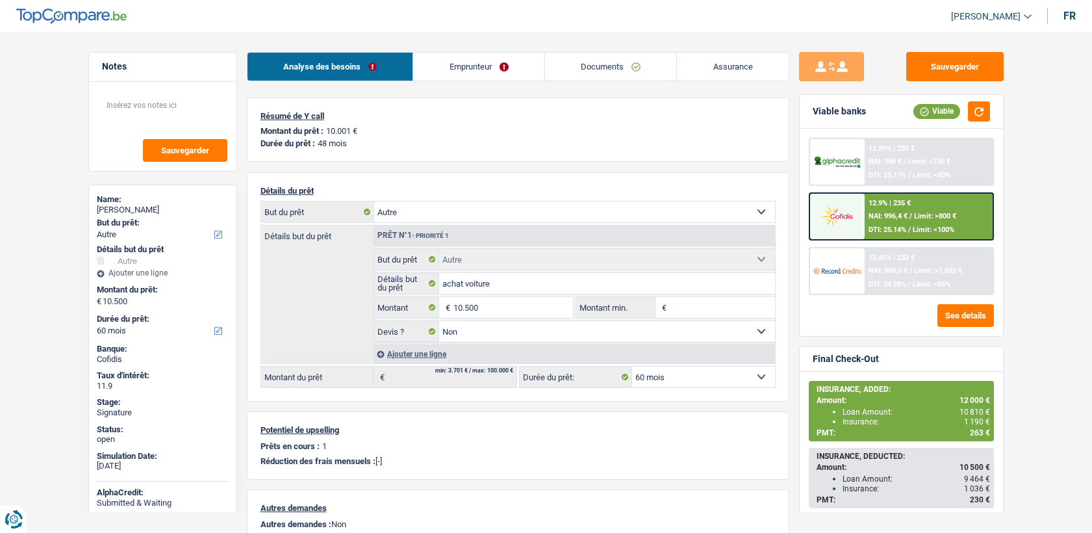
select select "false"
select select "60"
select select "ownerWithoutMortgage"
select select "BE"
select select "cardOrCredit"
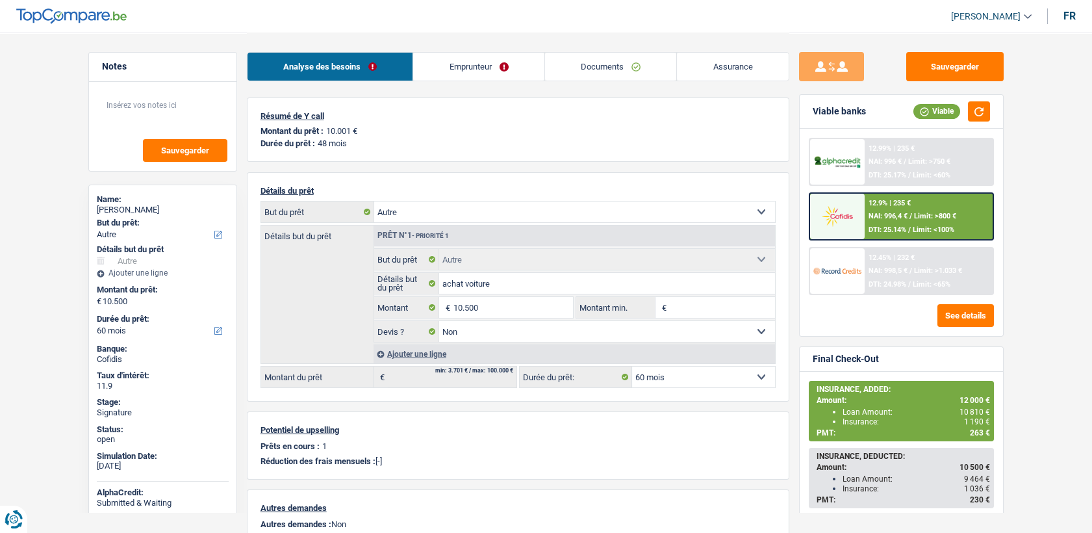
click at [462, 78] on link "Emprunteur" at bounding box center [478, 67] width 131 height 28
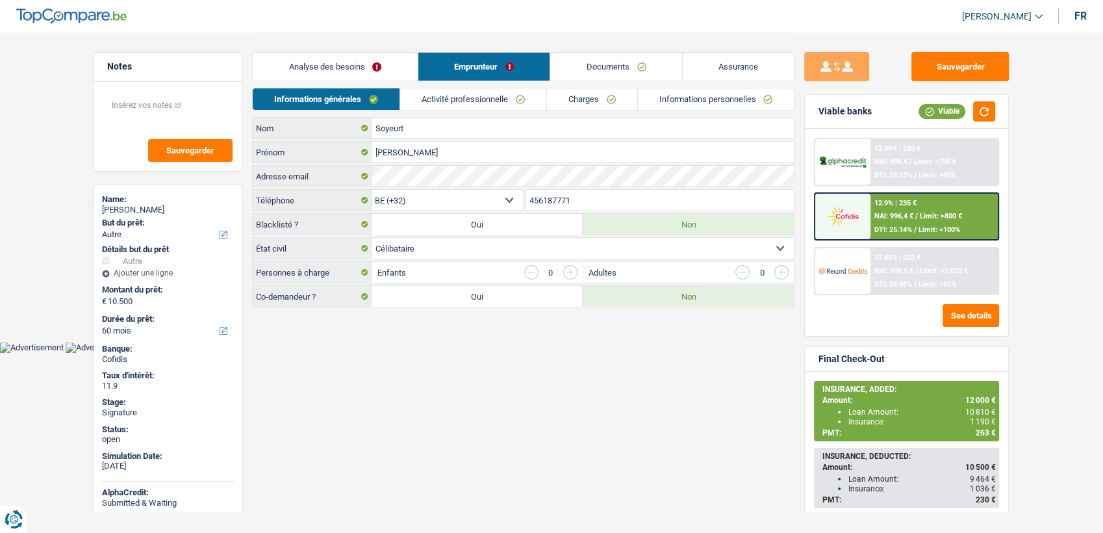
click at [467, 93] on link "Activité professionnelle" at bounding box center [473, 98] width 146 height 21
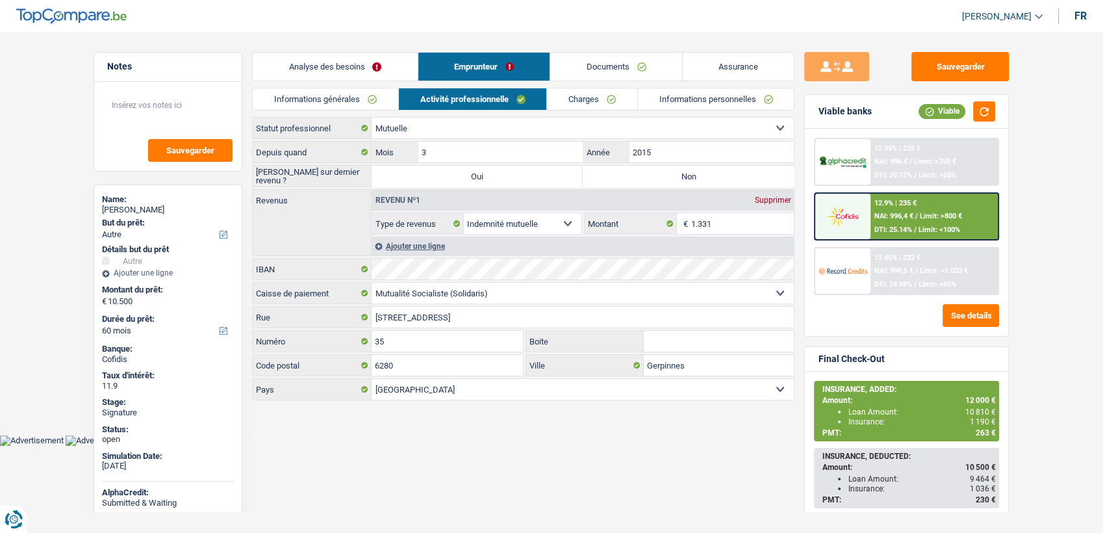
click at [577, 99] on link "Charges" at bounding box center [592, 98] width 90 height 21
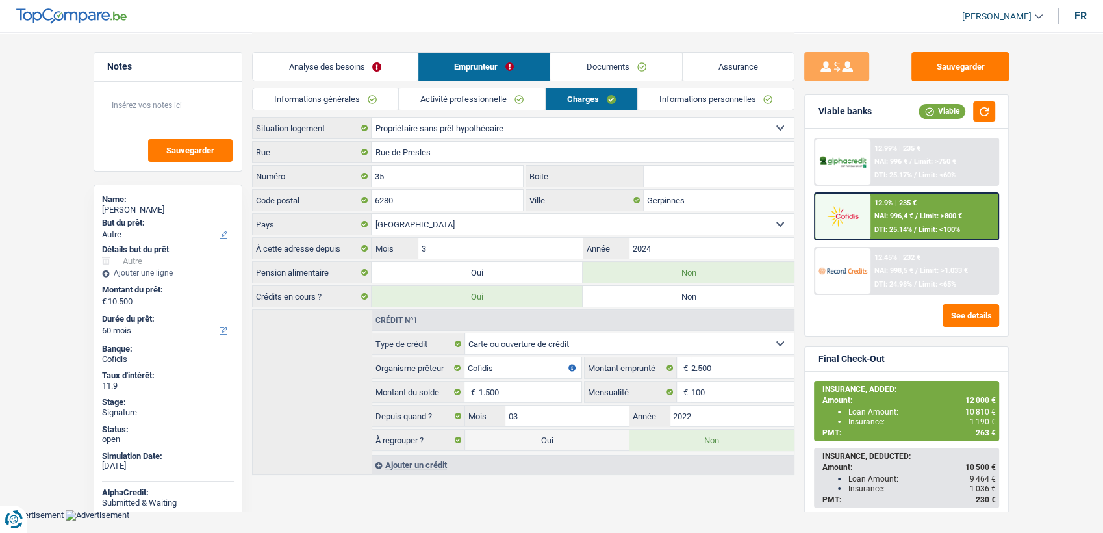
click at [458, 97] on link "Activité professionnelle" at bounding box center [472, 98] width 146 height 21
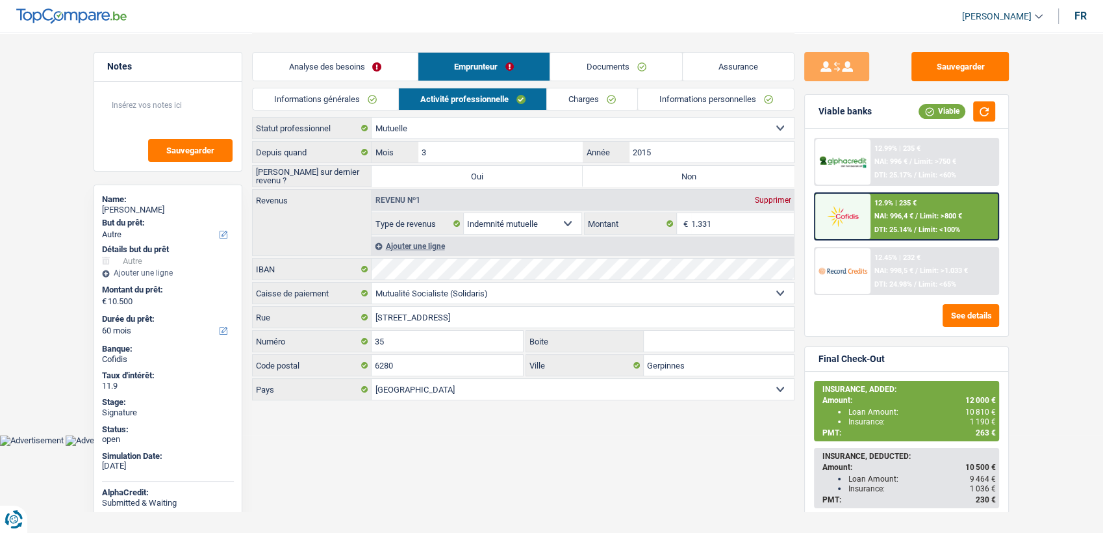
click at [339, 92] on link "Informations générales" at bounding box center [325, 98] width 145 height 21
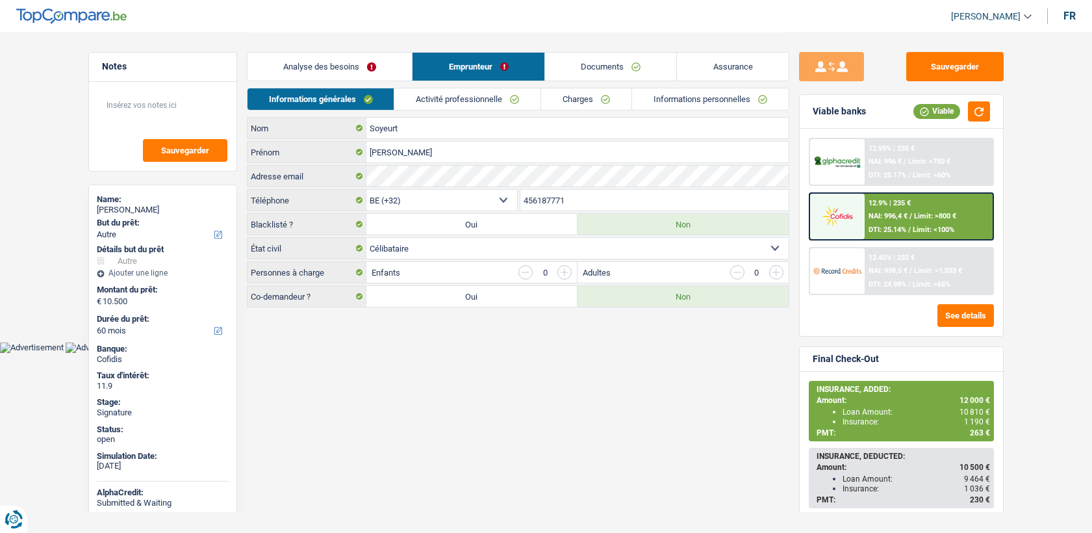
select select "other"
select select "60"
select select "32"
select select "single"
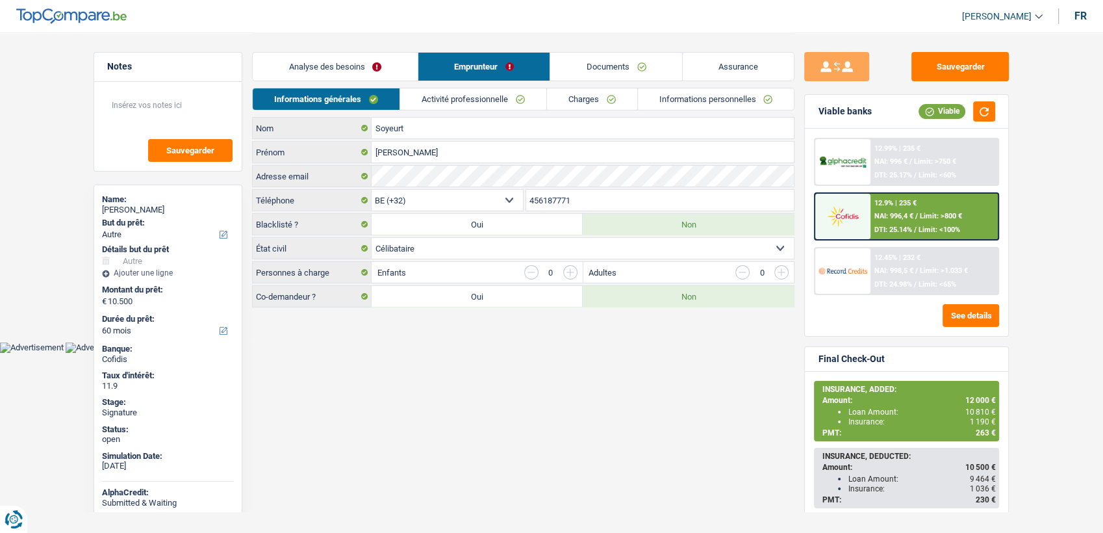
click at [546, 205] on input "456187771" at bounding box center [660, 200] width 268 height 21
click at [646, 70] on link "Documents" at bounding box center [616, 67] width 132 height 28
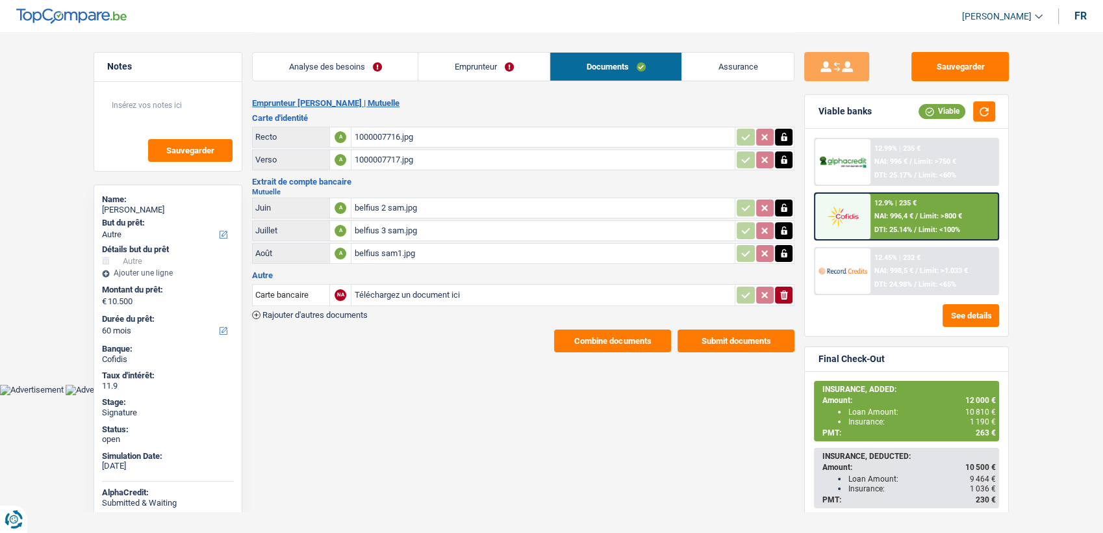
click at [618, 333] on button "Combine documents" at bounding box center [612, 340] width 117 height 23
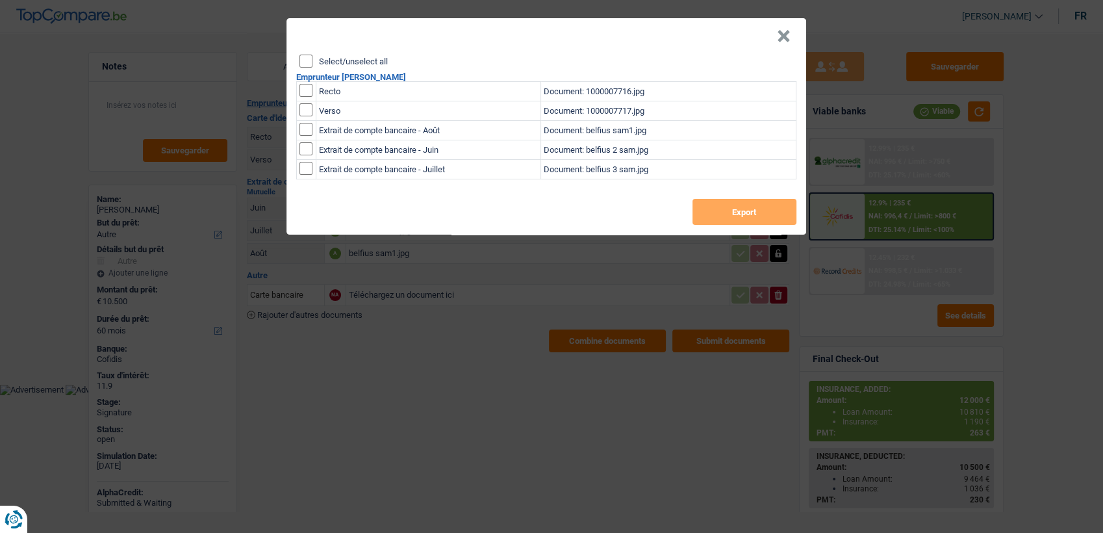
click at [300, 93] on input "checkbox" at bounding box center [305, 90] width 13 height 13
checkbox input "true"
click at [302, 117] on td at bounding box center [305, 110] width 19 height 19
click at [302, 112] on input "checkbox" at bounding box center [305, 109] width 13 height 13
checkbox input "true"
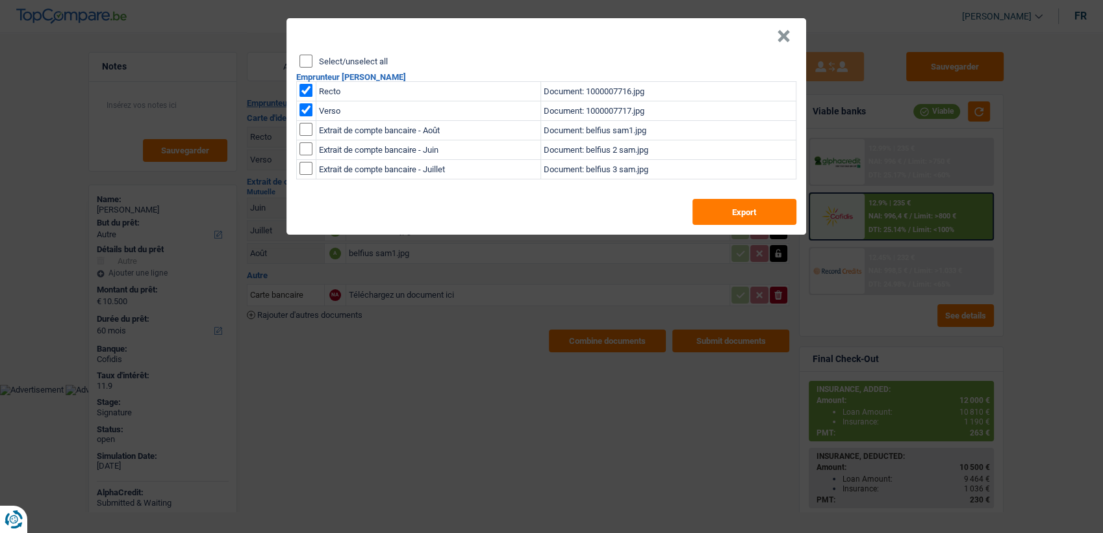
click at [745, 234] on div "× Select/unselect all Emprunteur Samantha Soyeurt Recto Document: 1000007716.jp…" at bounding box center [551, 266] width 1103 height 533
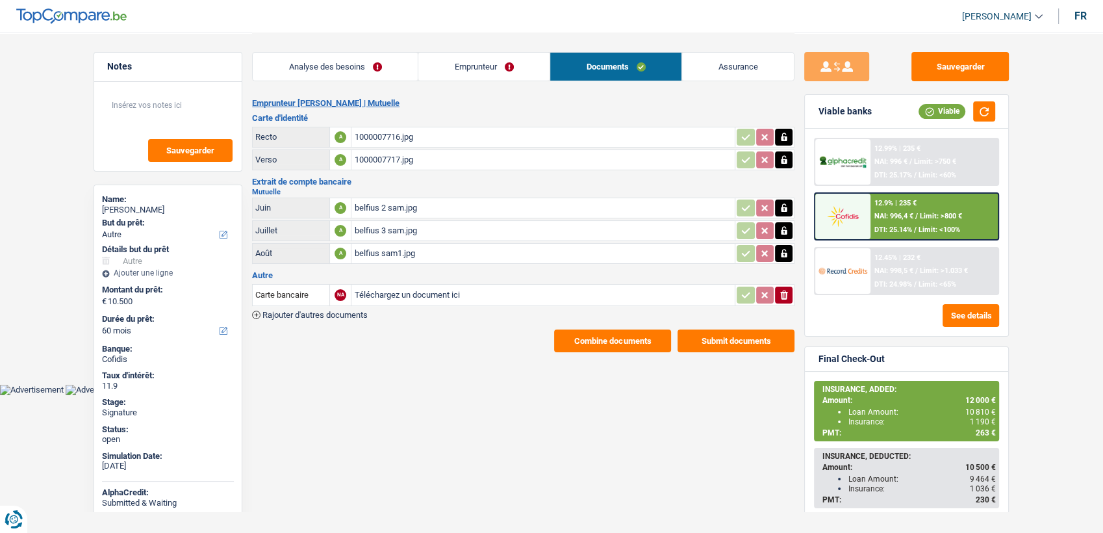
click at [600, 335] on button "Combine documents" at bounding box center [612, 340] width 117 height 23
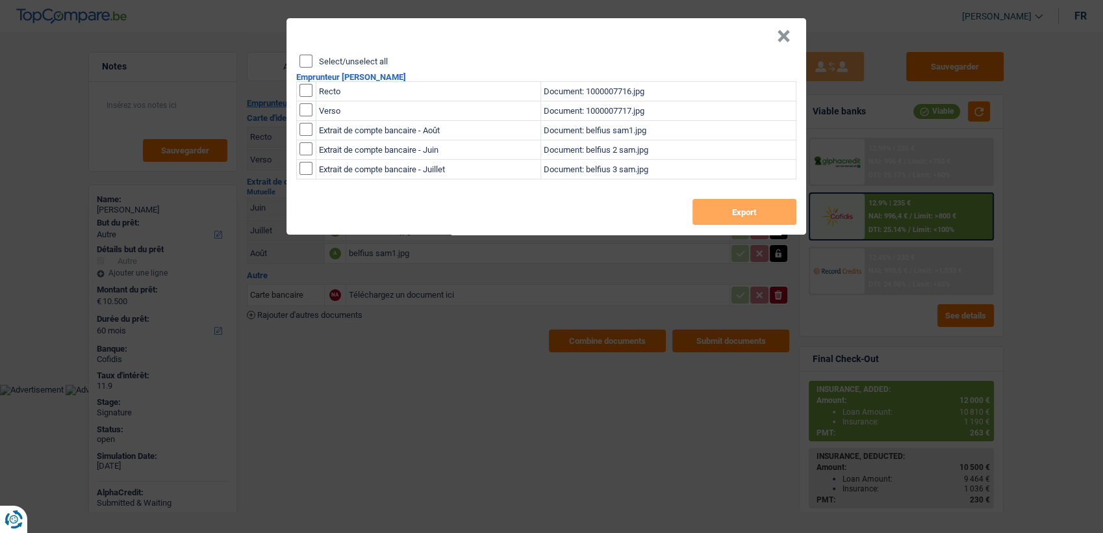
click at [299, 88] on input "checkbox" at bounding box center [305, 90] width 13 height 13
checkbox input "true"
click at [301, 105] on input "checkbox" at bounding box center [305, 109] width 13 height 13
checkbox input "true"
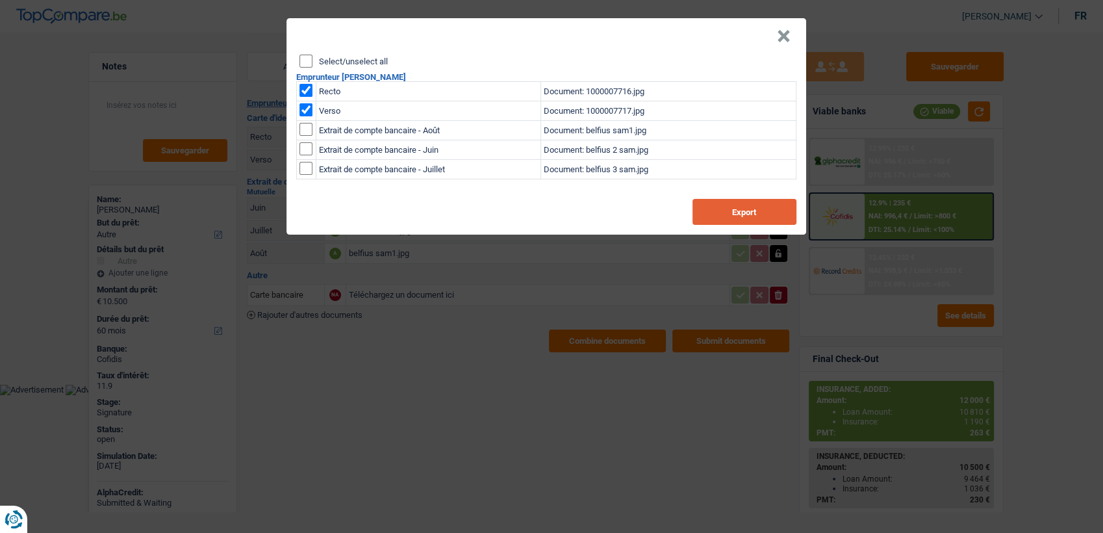
click at [742, 206] on button "Export" at bounding box center [744, 212] width 104 height 26
click at [785, 42] on button "×" at bounding box center [784, 36] width 14 height 13
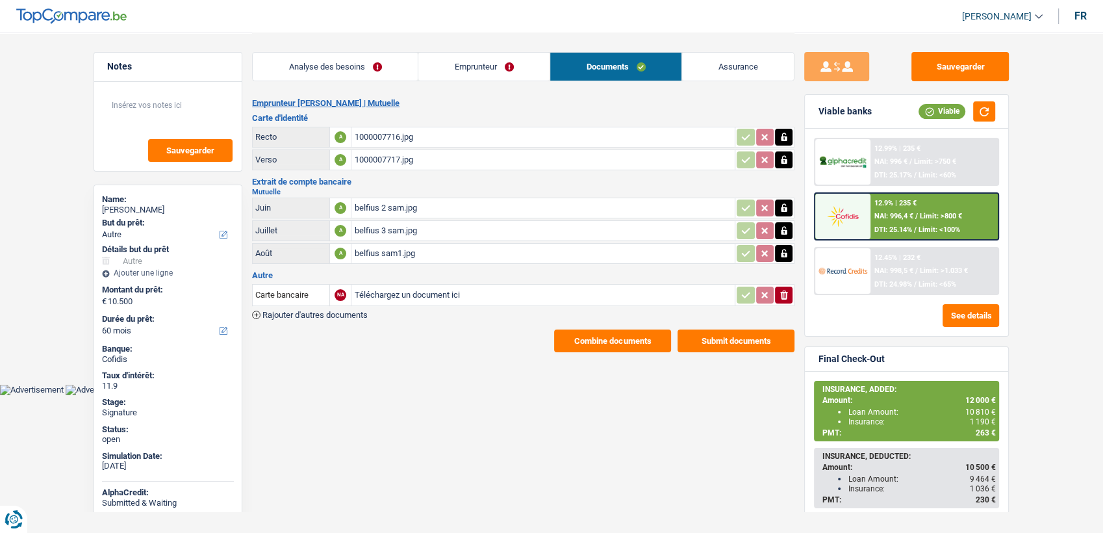
click at [449, 68] on link "Emprunteur" at bounding box center [483, 67] width 131 height 28
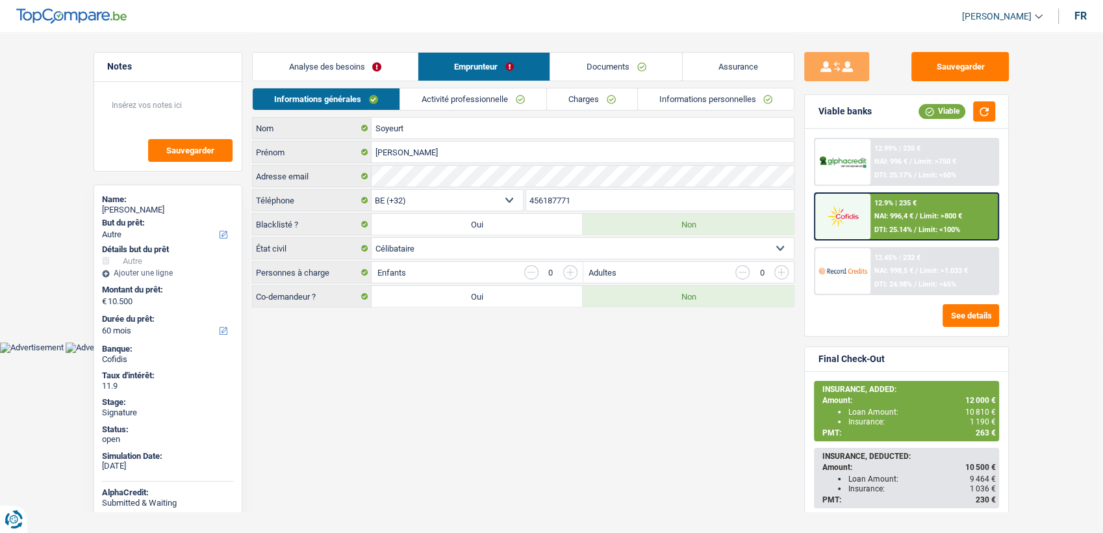
click at [581, 201] on input "456187771" at bounding box center [660, 200] width 268 height 21
click at [613, 78] on link "Documents" at bounding box center [616, 67] width 132 height 28
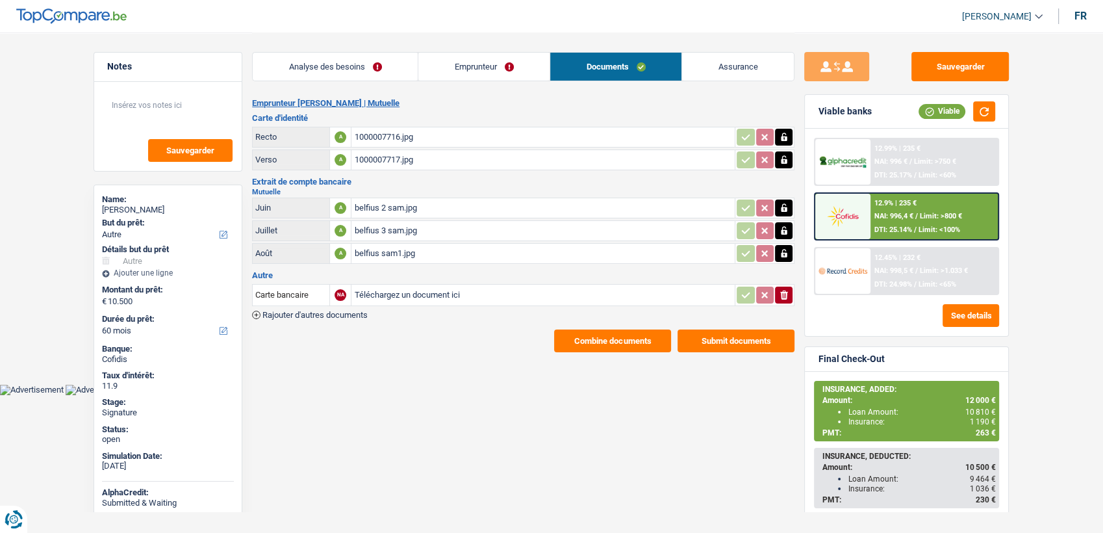
click at [364, 203] on div "belfius 2 sam.jpg" at bounding box center [543, 207] width 378 height 19
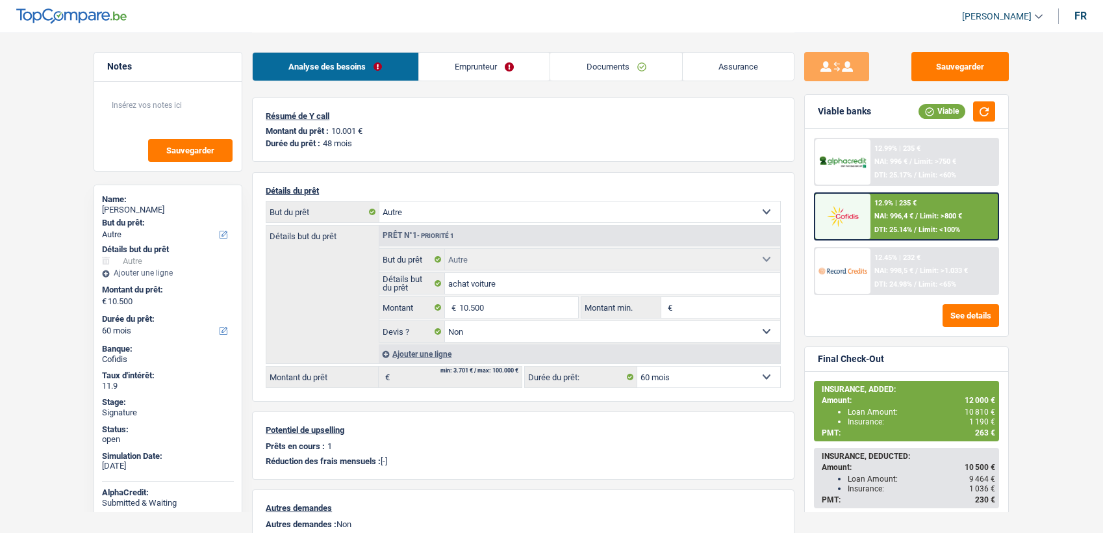
select select "other"
select select "60"
select select "other"
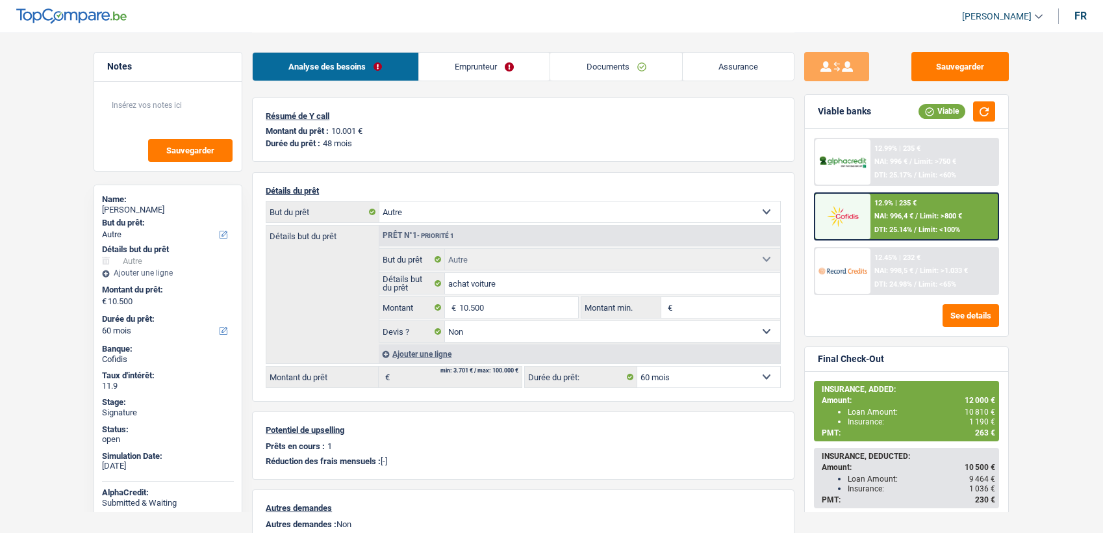
select select "false"
select select "60"
select select "ownerWithoutMortgage"
select select "BE"
select select "cardOrCredit"
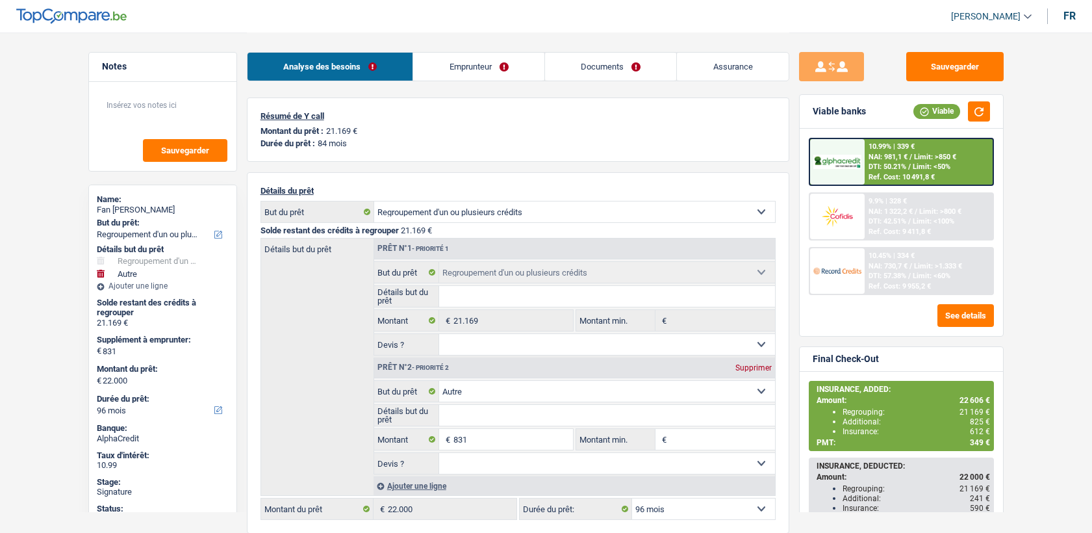
select select "refinancing"
select select "other"
select select "96"
select select "32"
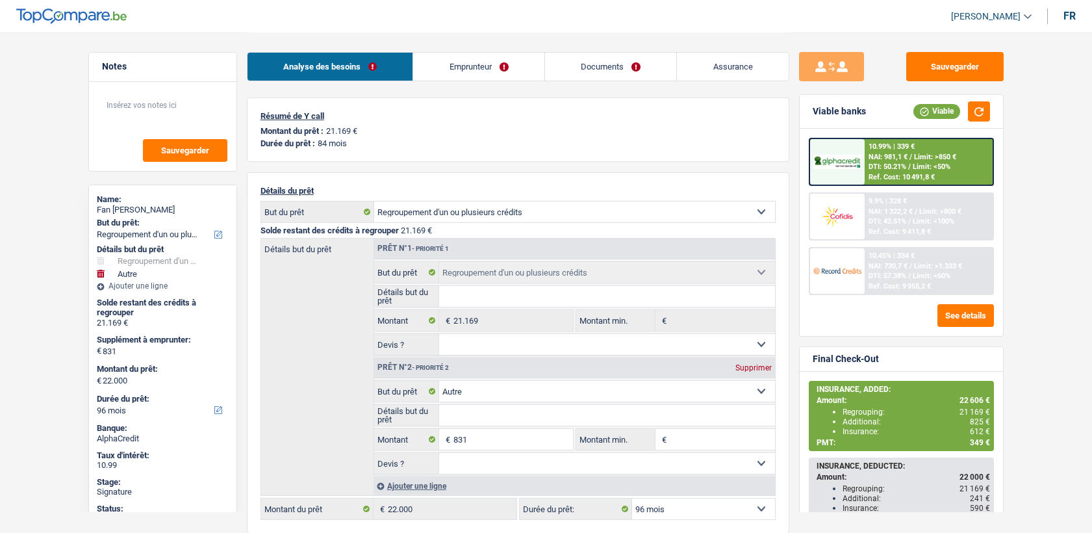
select select "divorced"
click at [442, 73] on link "Emprunteur" at bounding box center [478, 67] width 131 height 28
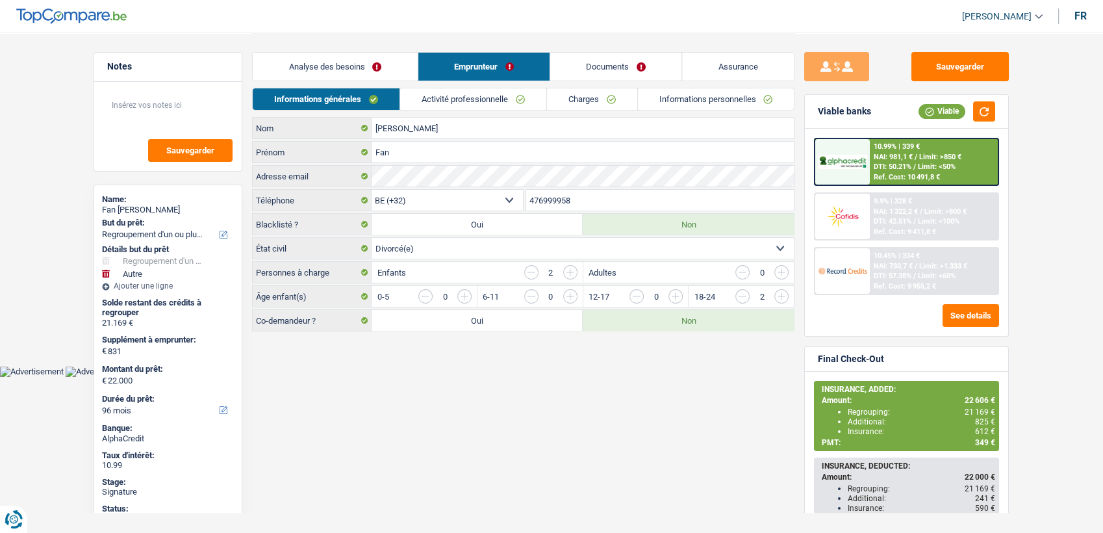
click at [666, 94] on link "Informations personnelles" at bounding box center [716, 98] width 157 height 21
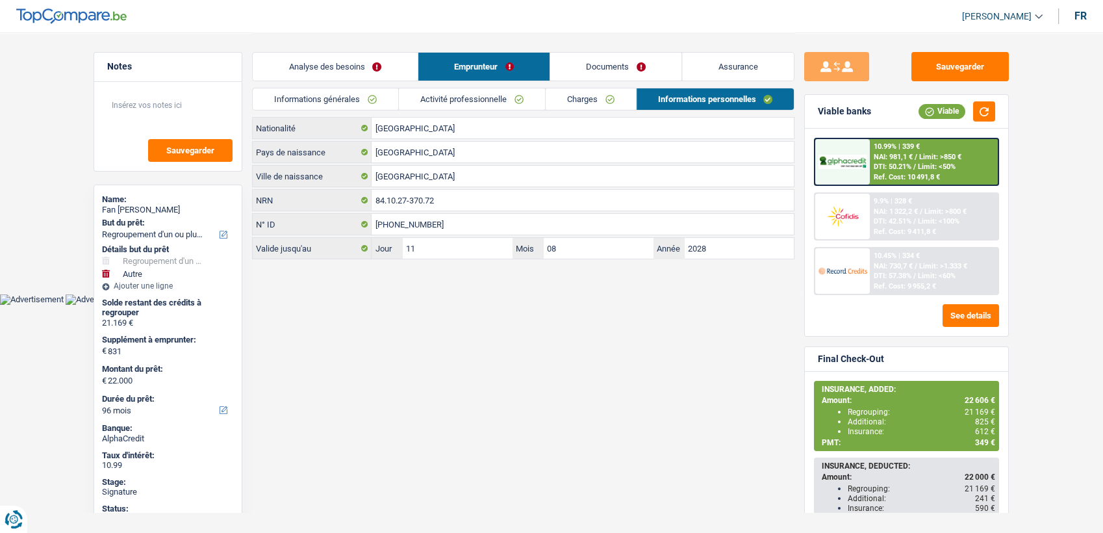
click at [456, 187] on div "[DEMOGRAPHIC_DATA] Nationalité [DEMOGRAPHIC_DATA] Pays de naissance Kinshasa Vi…" at bounding box center [523, 188] width 542 height 142
click at [455, 197] on input "84.10.27-370.72" at bounding box center [583, 200] width 422 height 21
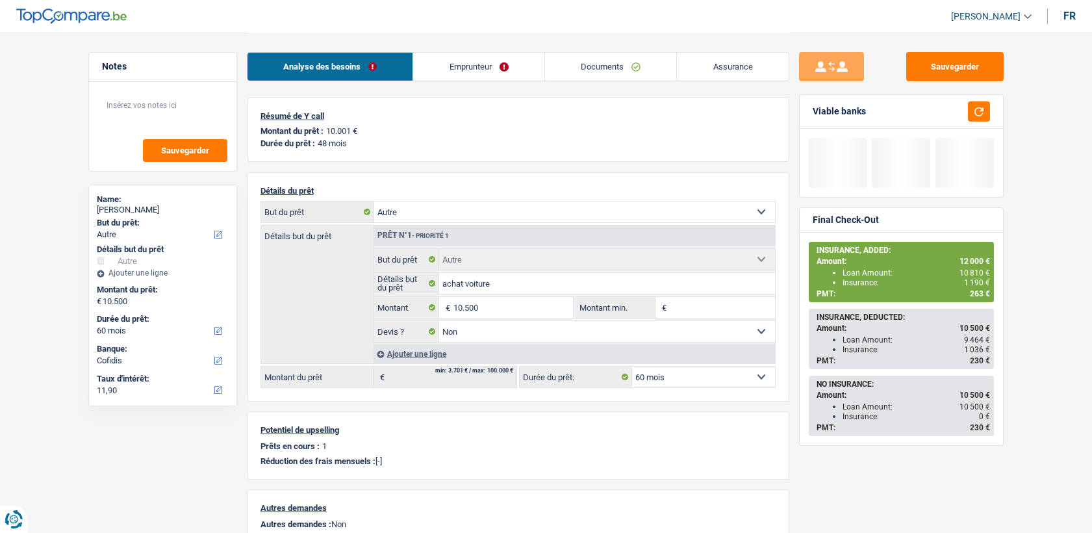
select select "other"
select select "60"
select select "cofidis"
select select "other"
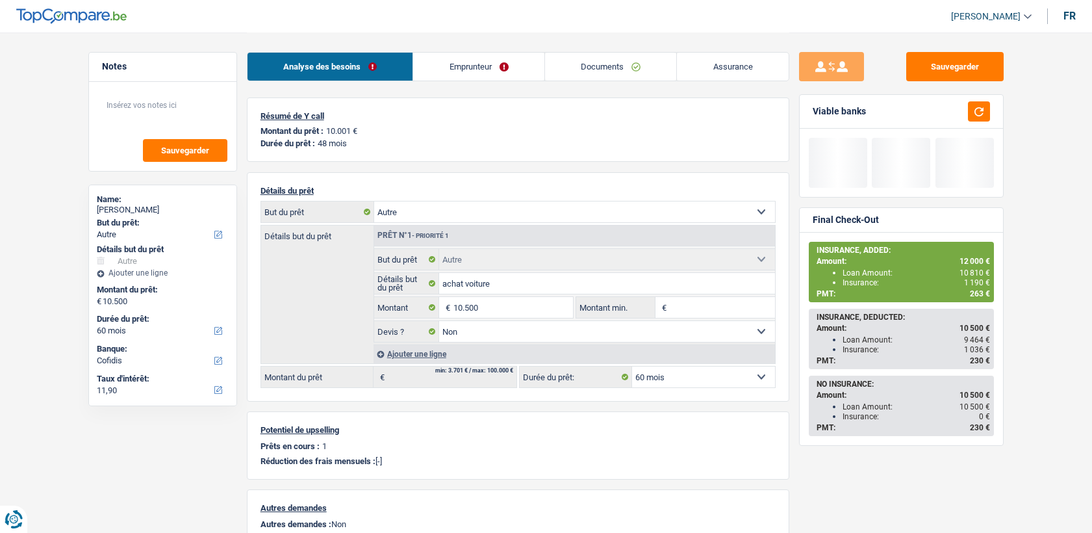
select select "other"
select select "false"
select select "60"
click at [446, 60] on link "Emprunteur" at bounding box center [478, 67] width 131 height 28
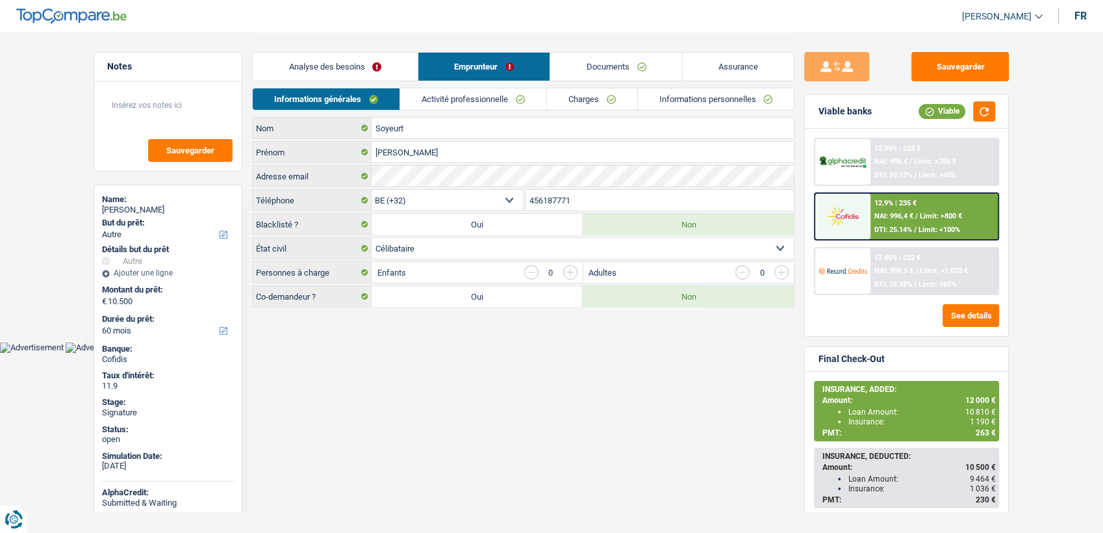
click at [688, 94] on link "Informations personnelles" at bounding box center [716, 98] width 157 height 21
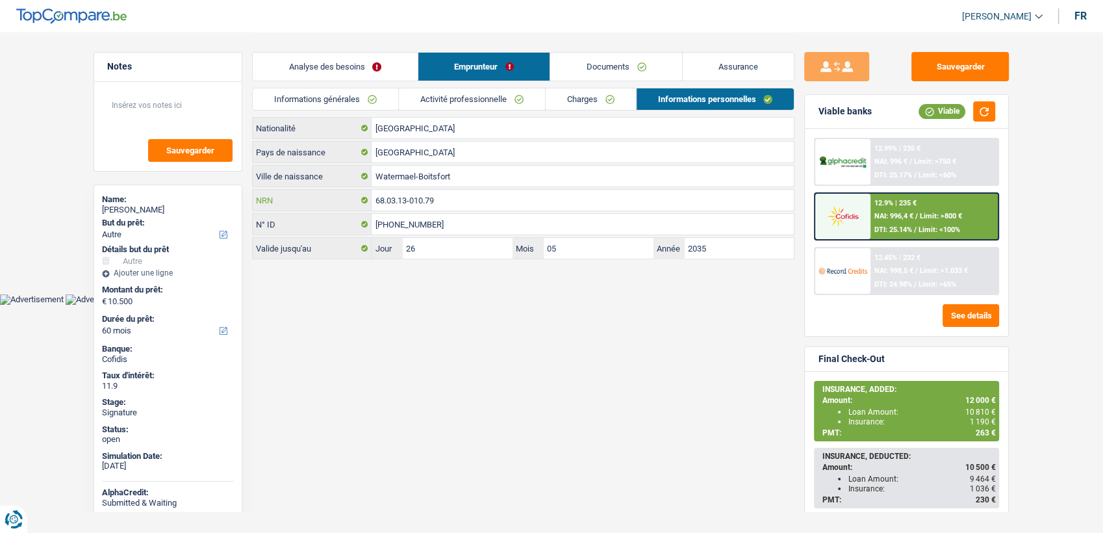
click at [453, 192] on input "68.03.13-010.79" at bounding box center [583, 200] width 422 height 21
